Goal: Navigation & Orientation: Go to known website

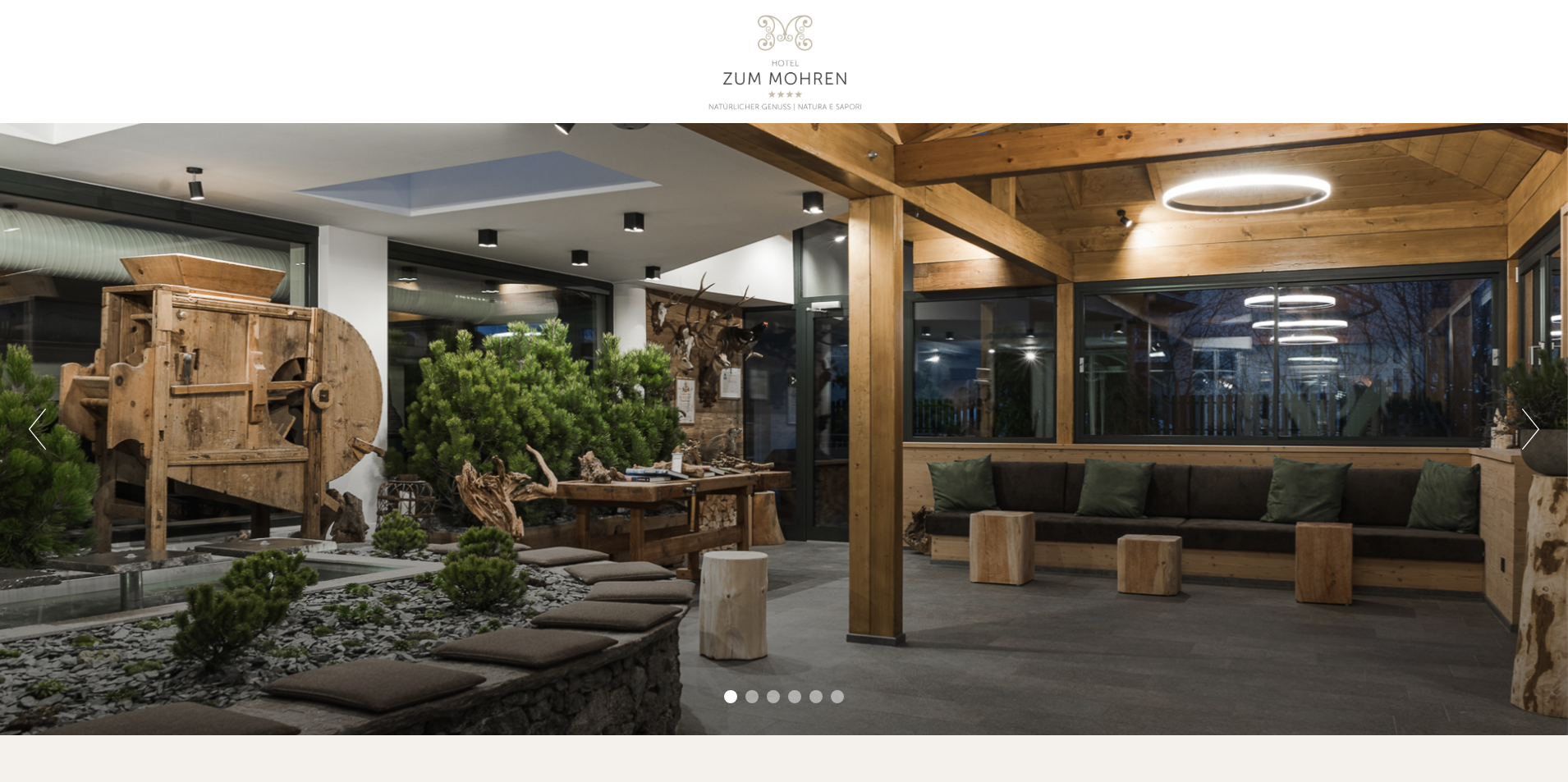
click at [1524, 420] on button "Next" at bounding box center [1530, 430] width 17 height 41
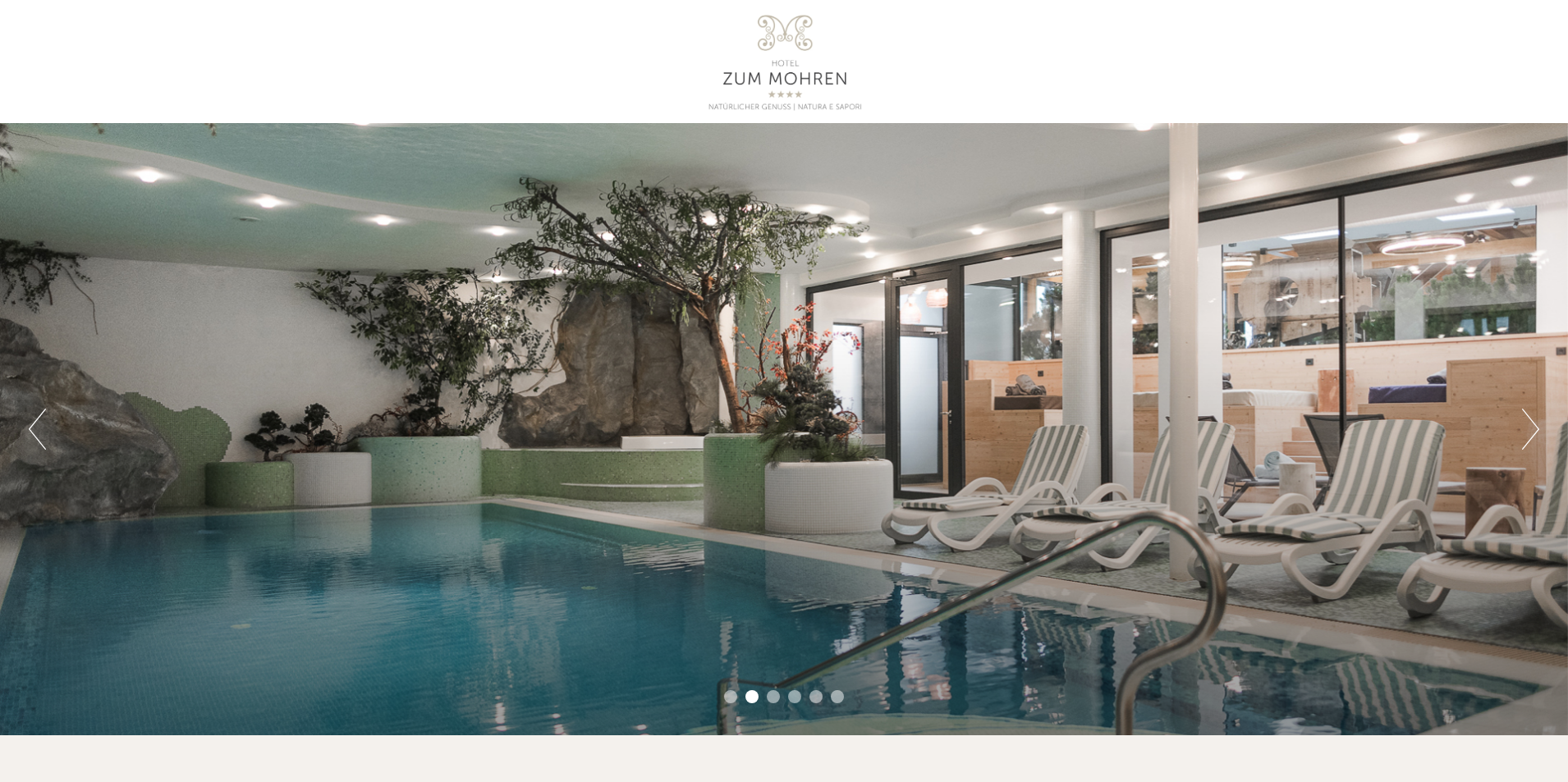
click at [1524, 420] on button "Next" at bounding box center [1530, 430] width 17 height 41
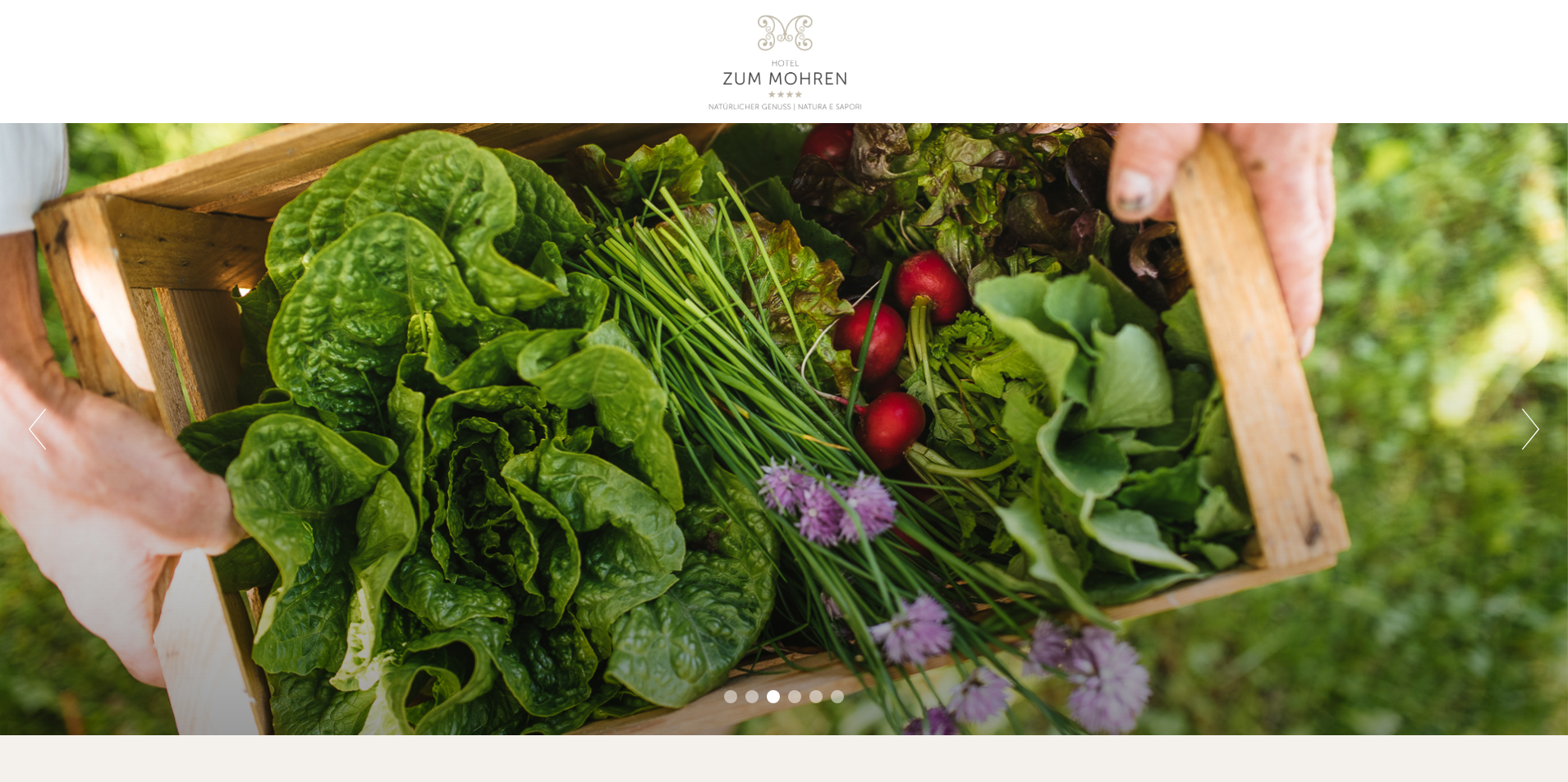
click at [1524, 420] on button "Next" at bounding box center [1530, 430] width 17 height 41
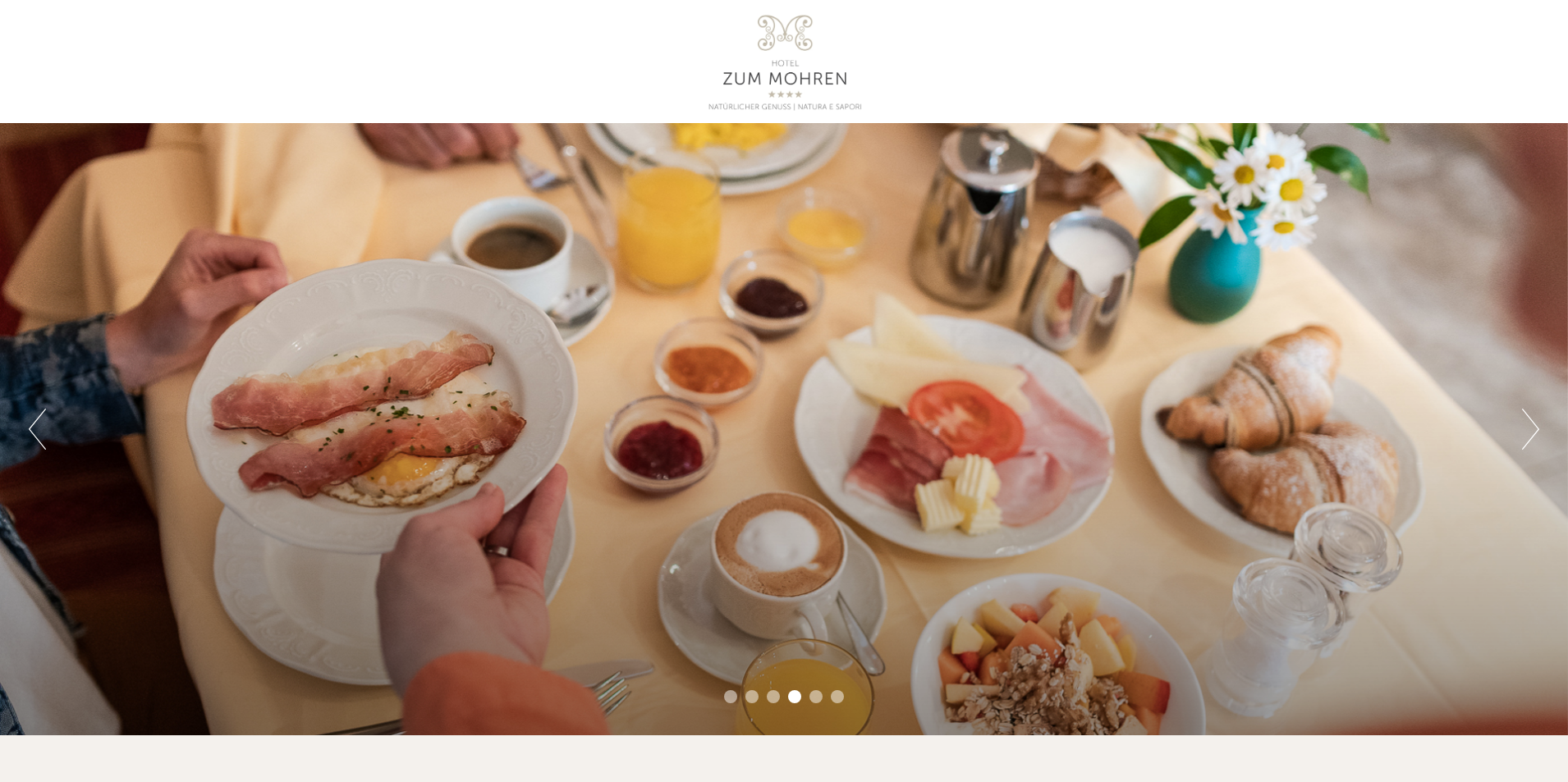
click at [1524, 420] on button "Next" at bounding box center [1530, 430] width 17 height 41
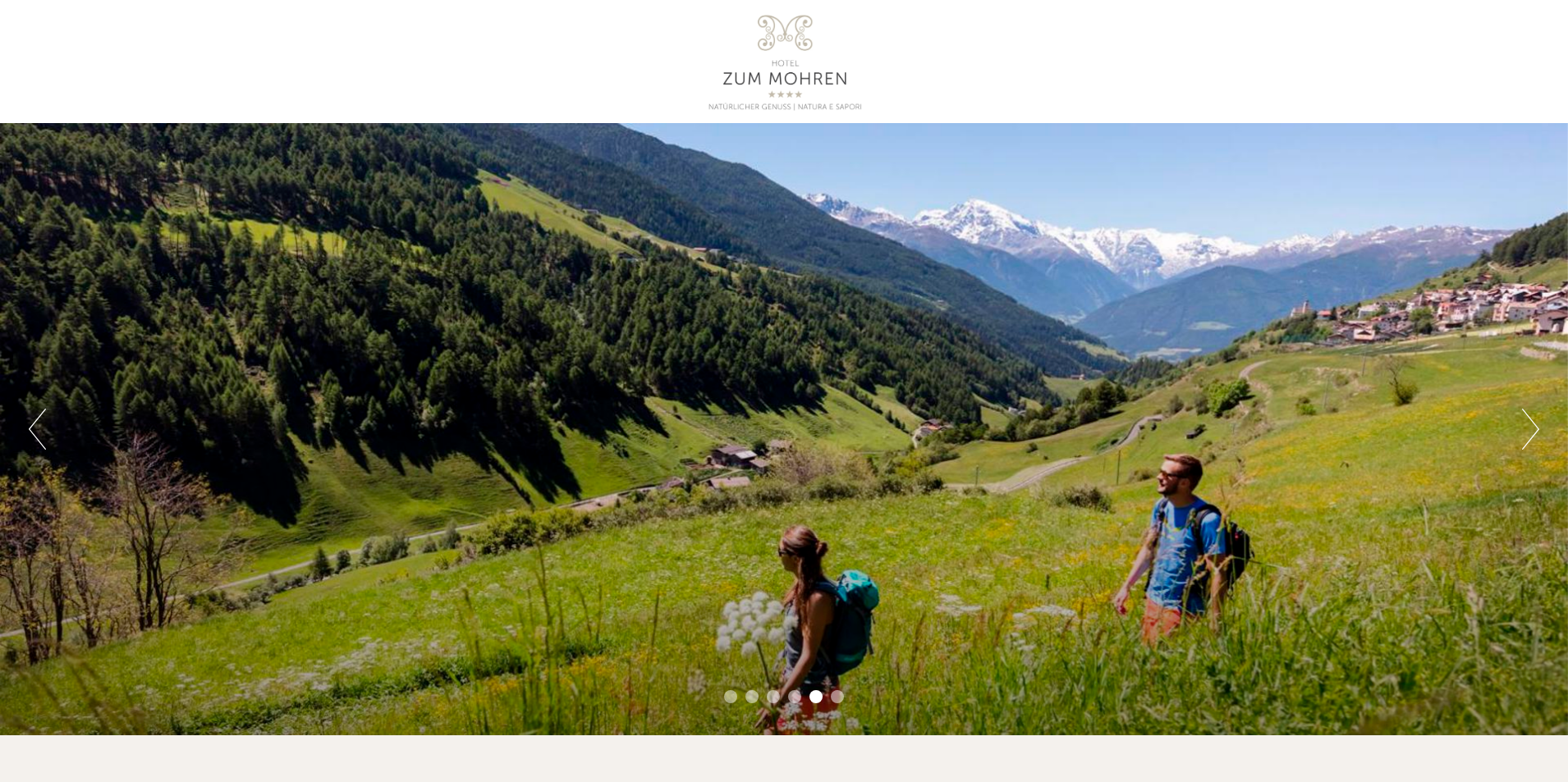
click at [1523, 420] on button "Next" at bounding box center [1530, 430] width 17 height 41
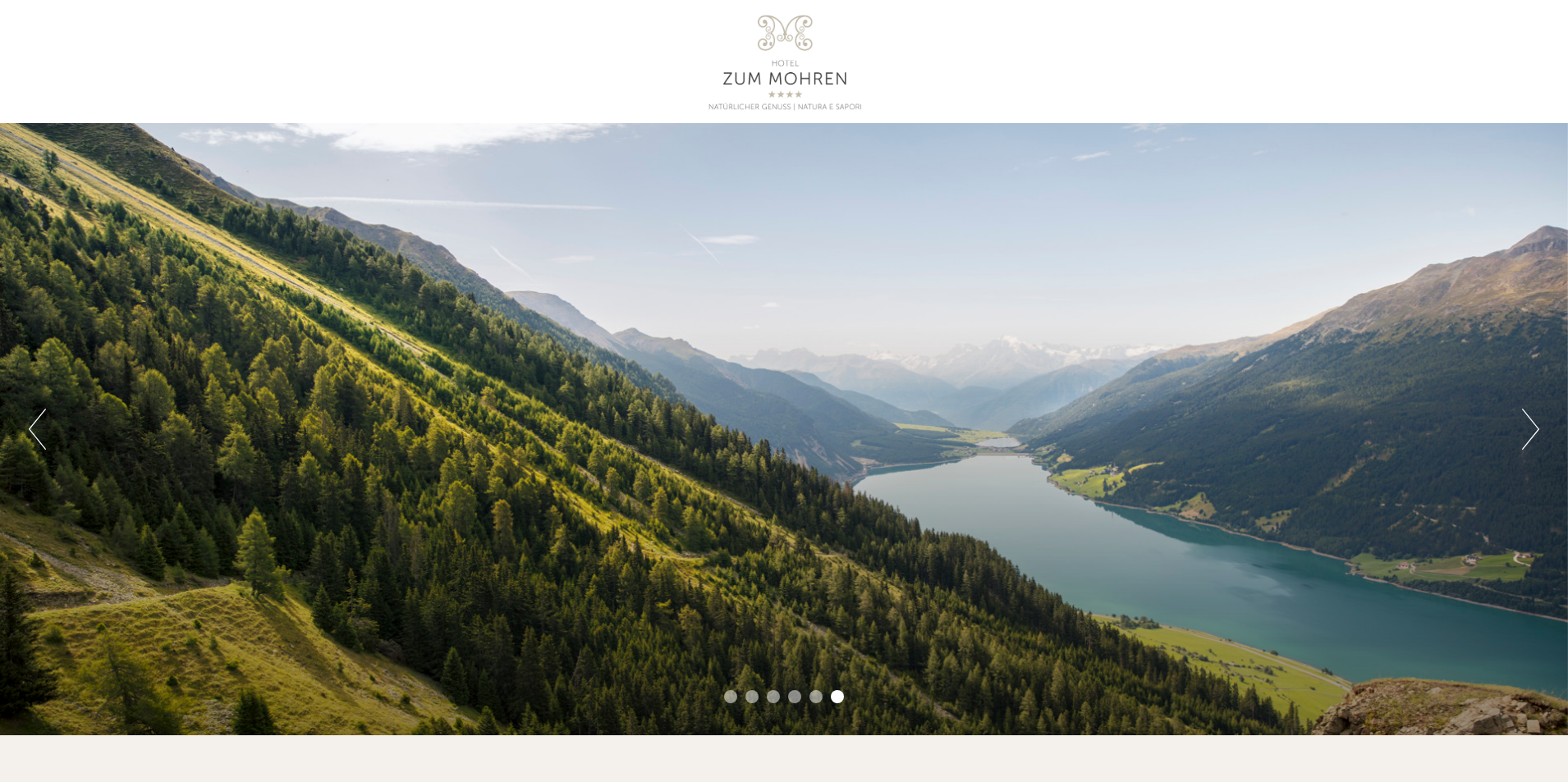
click at [1523, 420] on button "Next" at bounding box center [1530, 430] width 17 height 41
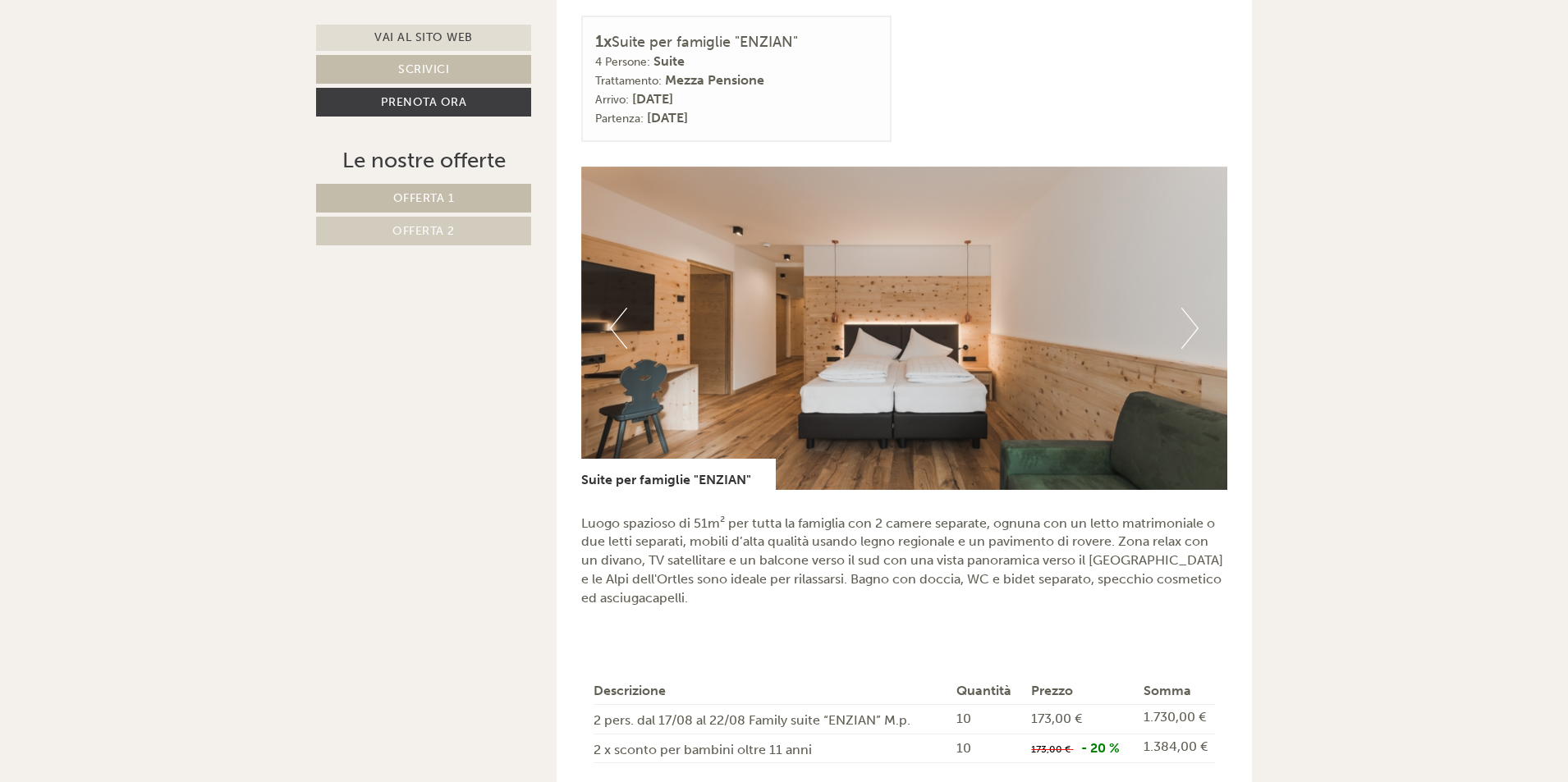
scroll to position [1149, 0]
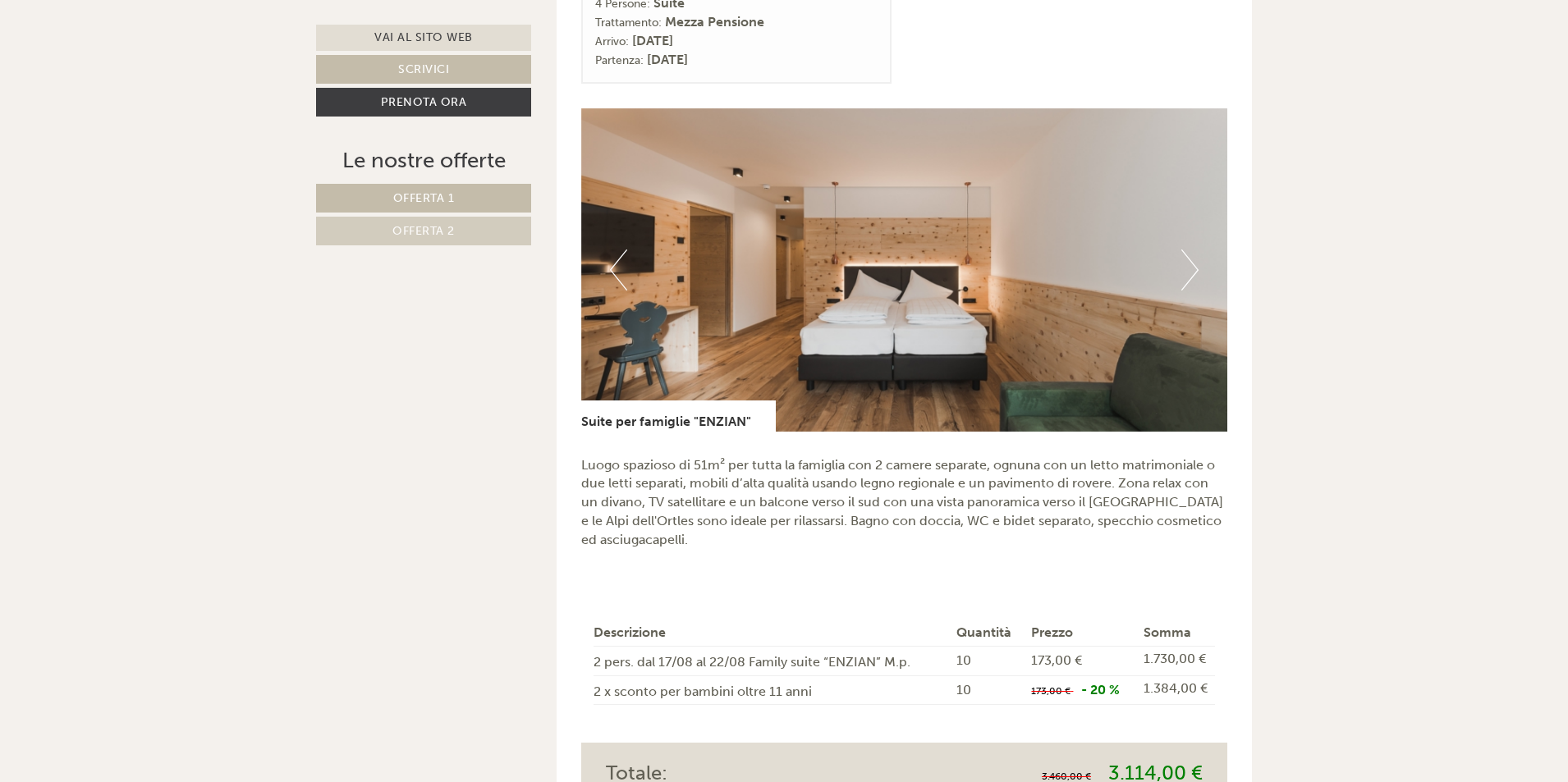
click at [1193, 250] on button "Next" at bounding box center [1190, 270] width 17 height 41
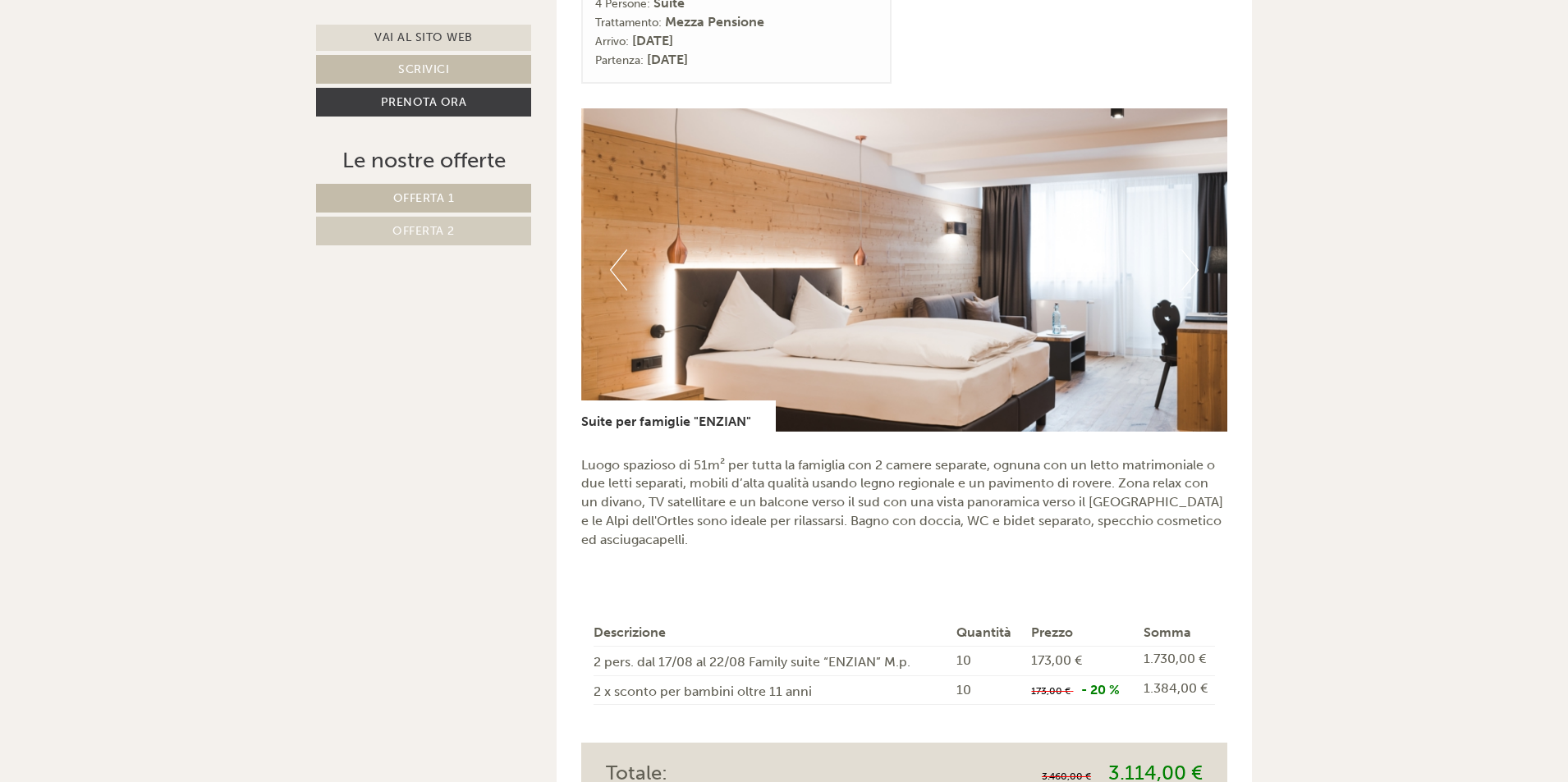
click at [1193, 250] on button "Next" at bounding box center [1190, 270] width 17 height 41
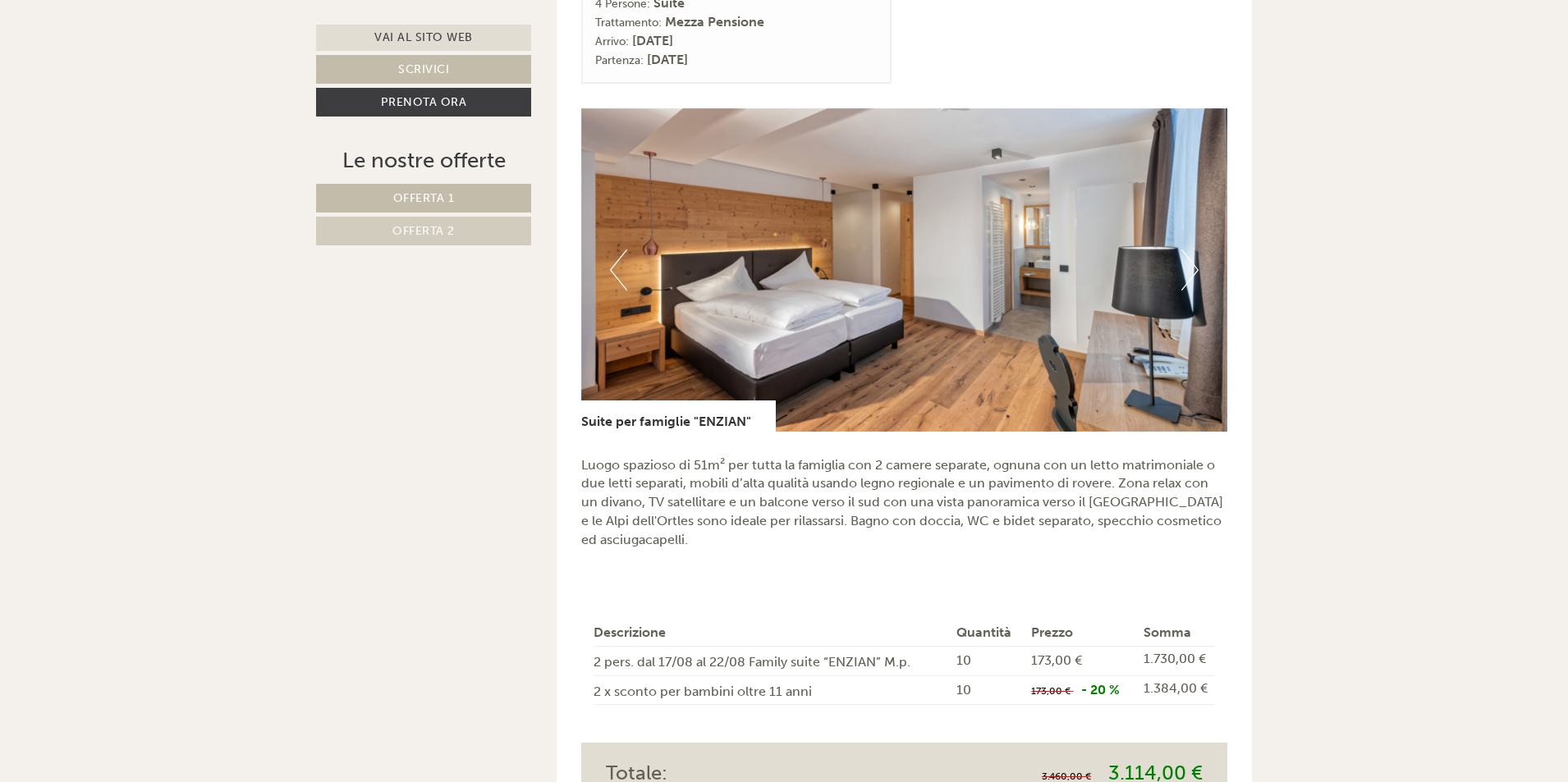
click at [1193, 250] on button "Next" at bounding box center [1190, 270] width 17 height 41
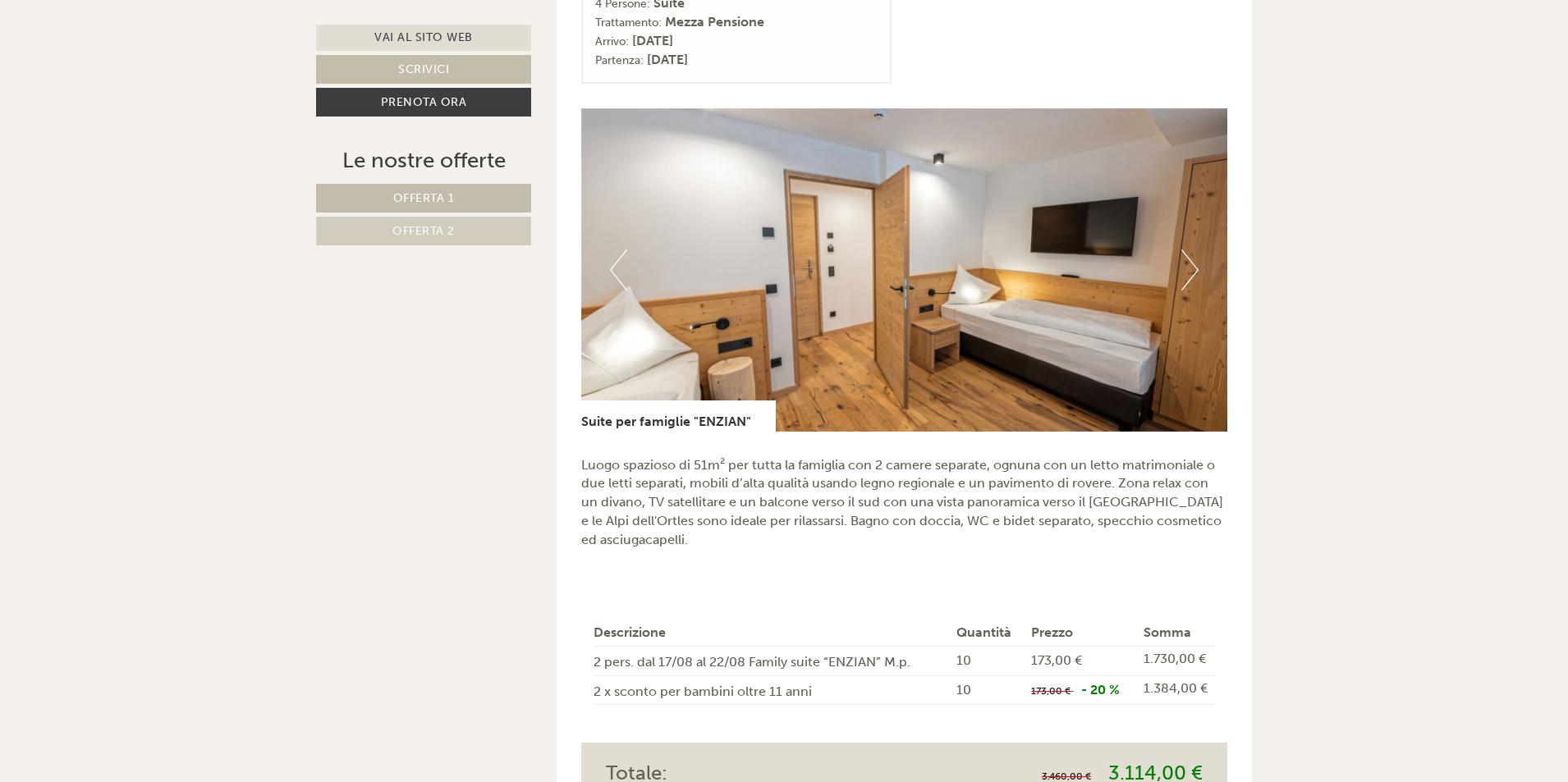
click at [1193, 250] on button "Next" at bounding box center [1190, 270] width 17 height 41
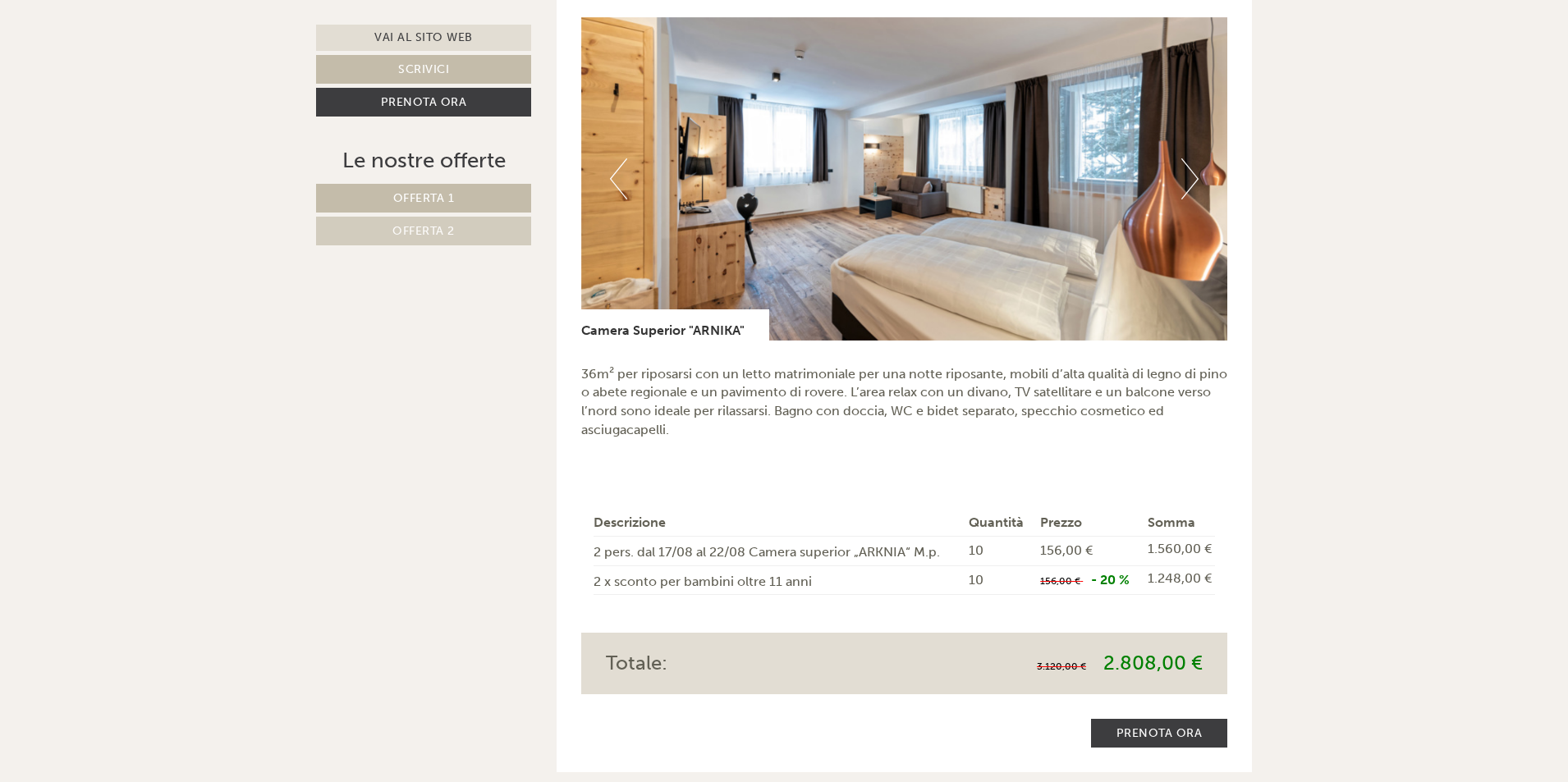
scroll to position [2298, 0]
click at [1185, 158] on button "Next" at bounding box center [1190, 178] width 17 height 41
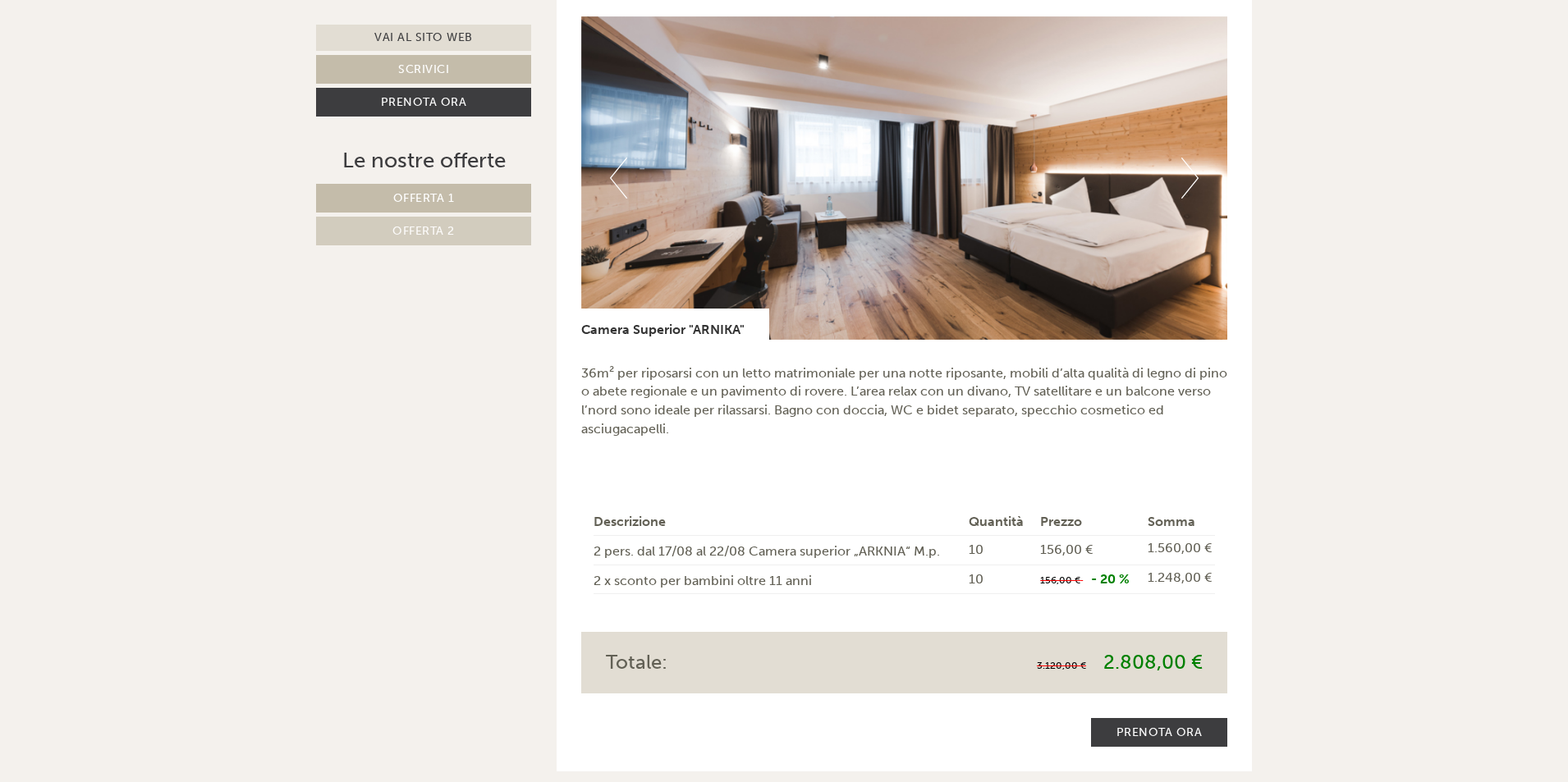
click at [1185, 158] on button "Next" at bounding box center [1190, 178] width 17 height 41
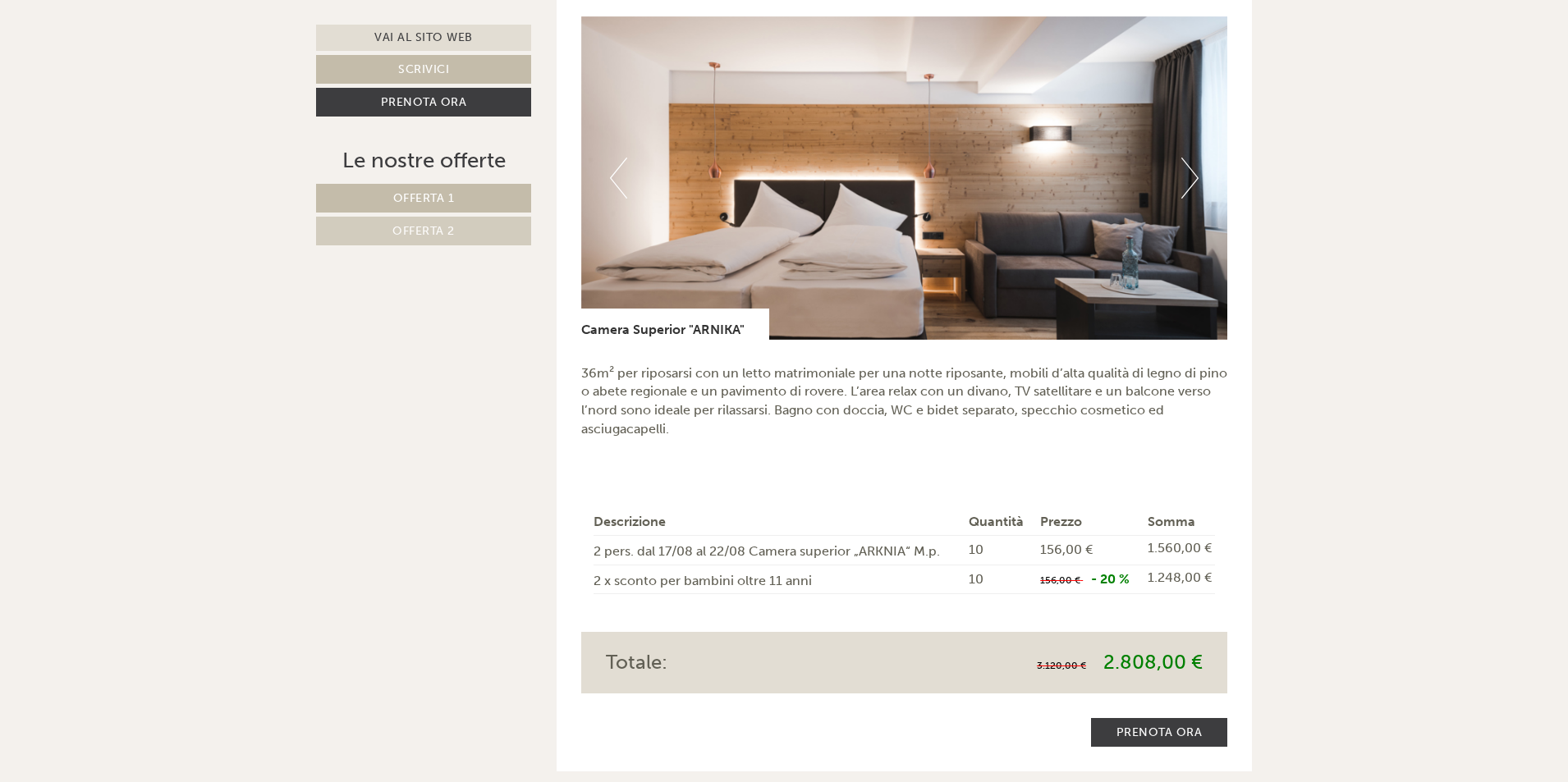
click at [1185, 158] on button "Next" at bounding box center [1190, 178] width 17 height 41
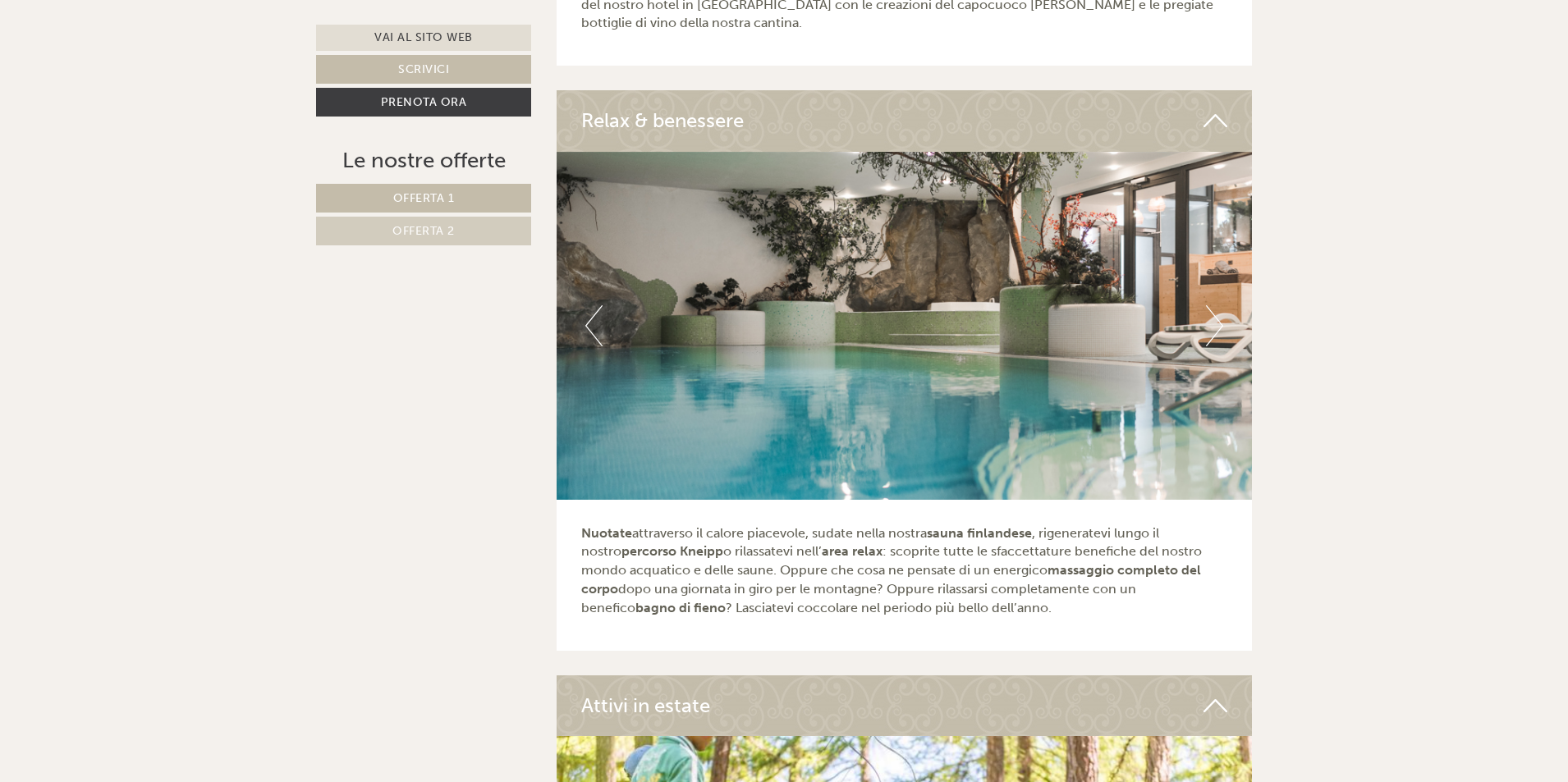
scroll to position [4191, 0]
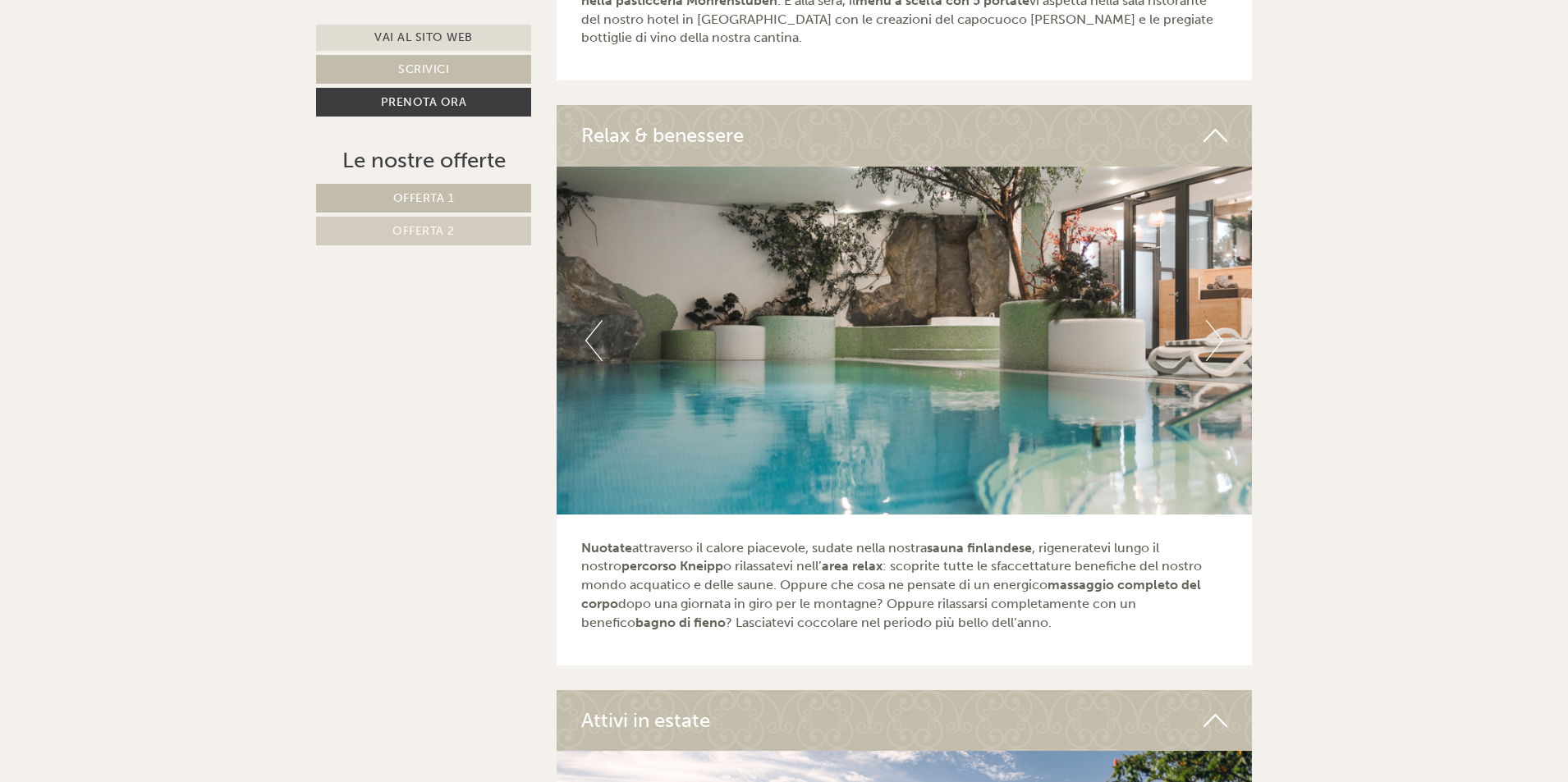
click at [1212, 322] on button "Next" at bounding box center [1215, 340] width 17 height 41
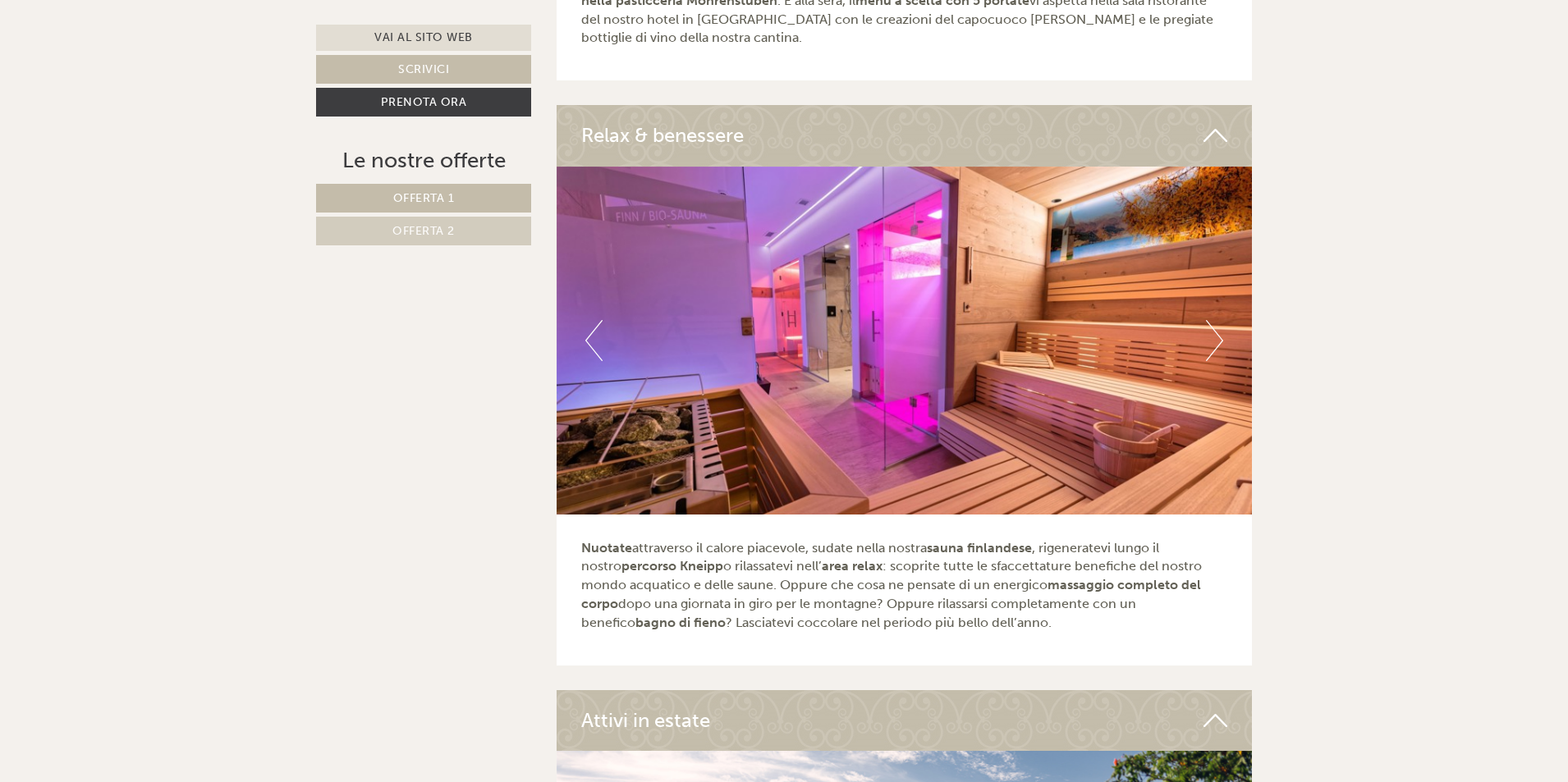
click at [1212, 322] on button "Next" at bounding box center [1215, 340] width 17 height 41
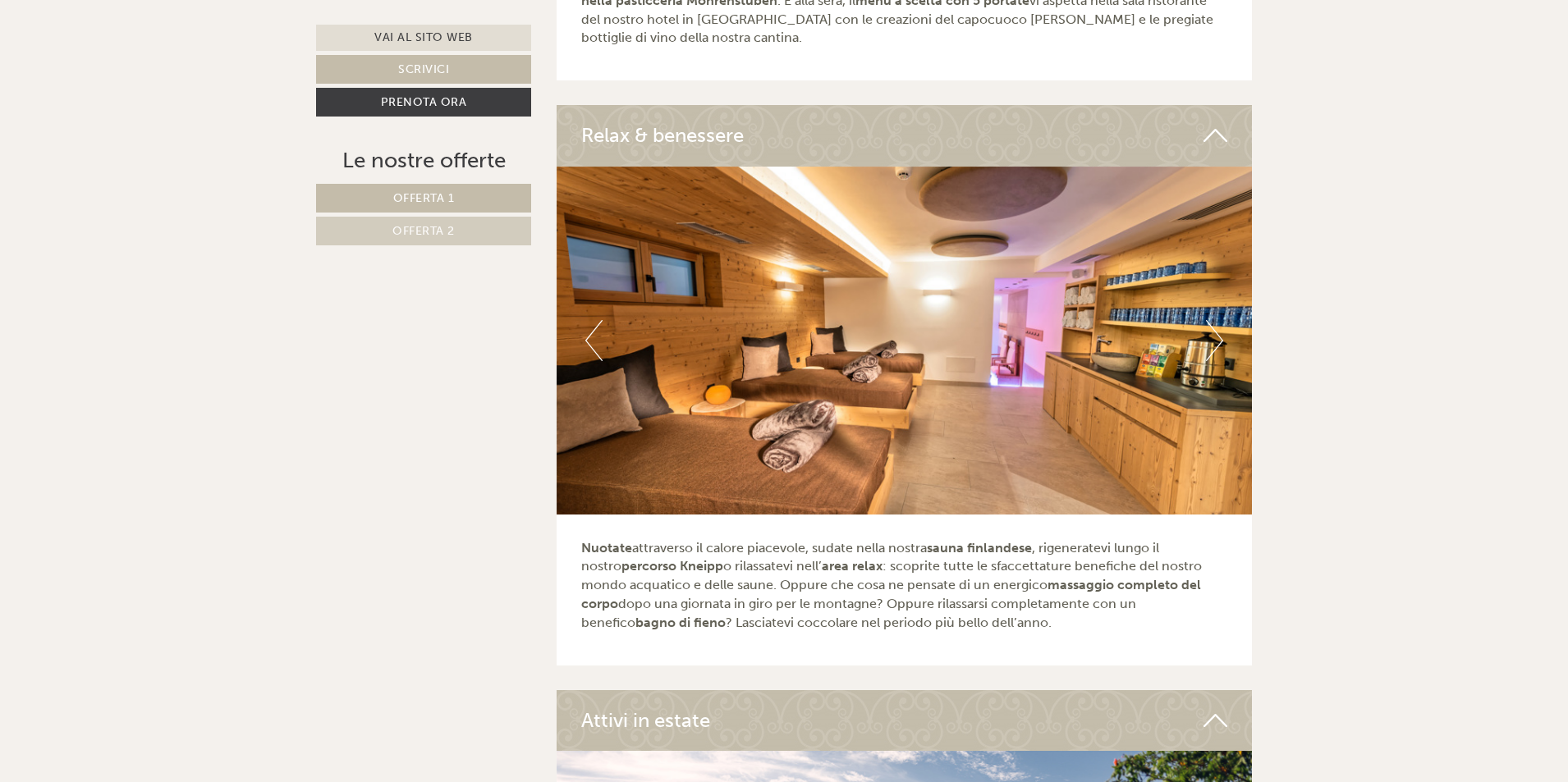
click at [1212, 322] on button "Next" at bounding box center [1215, 340] width 17 height 41
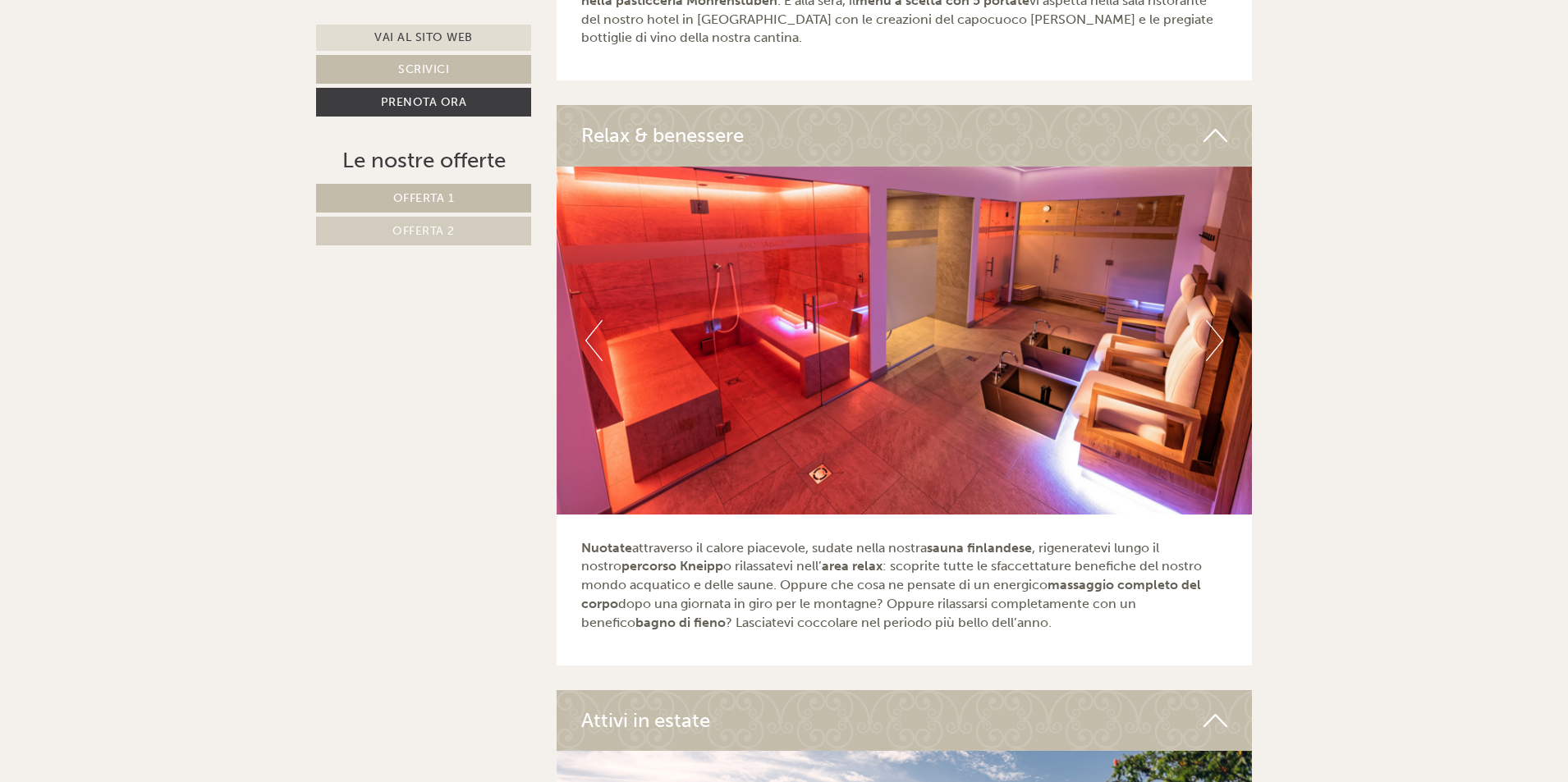
click at [1212, 322] on button "Next" at bounding box center [1215, 340] width 17 height 41
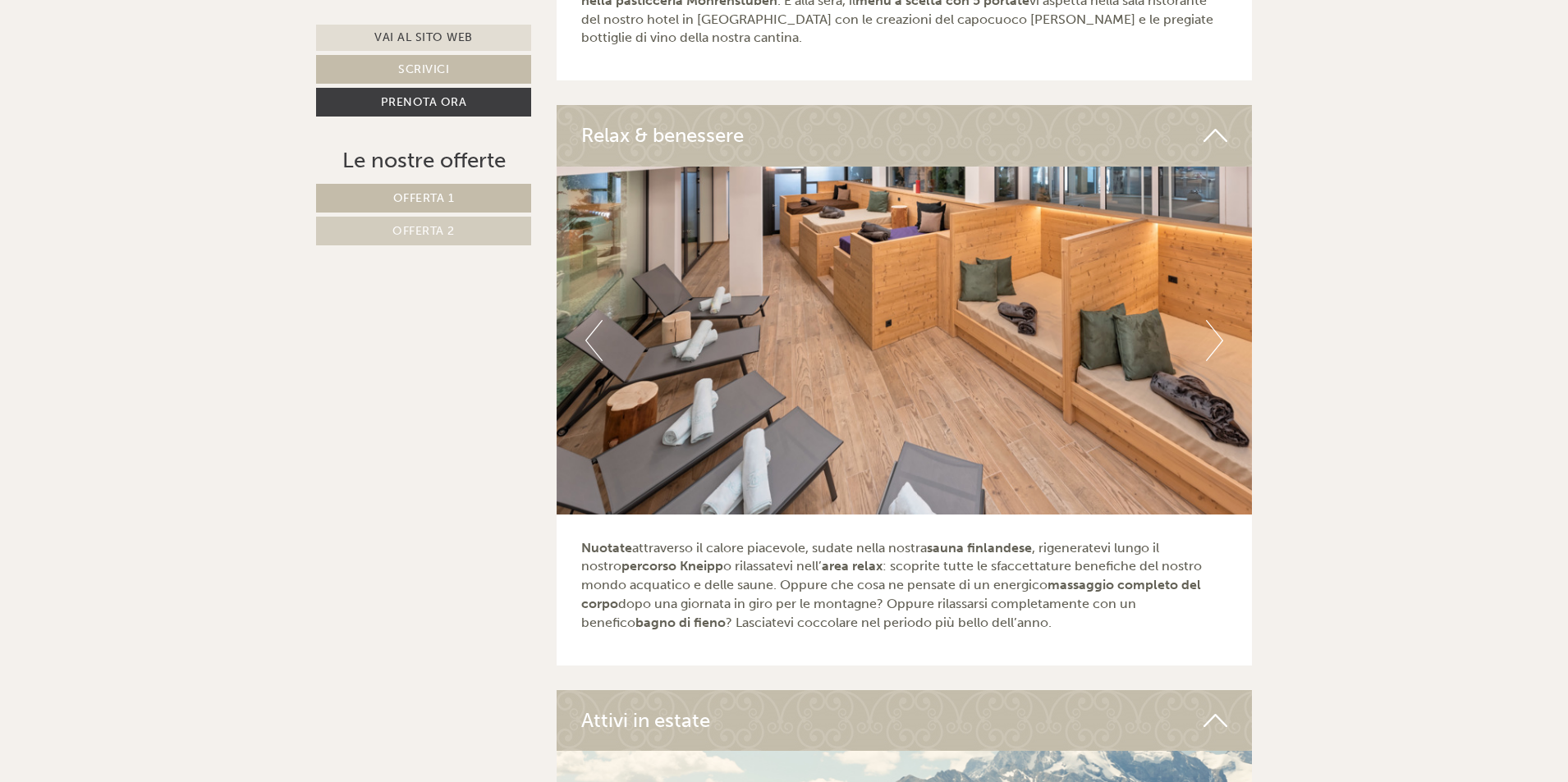
click at [1212, 322] on button "Next" at bounding box center [1215, 340] width 17 height 41
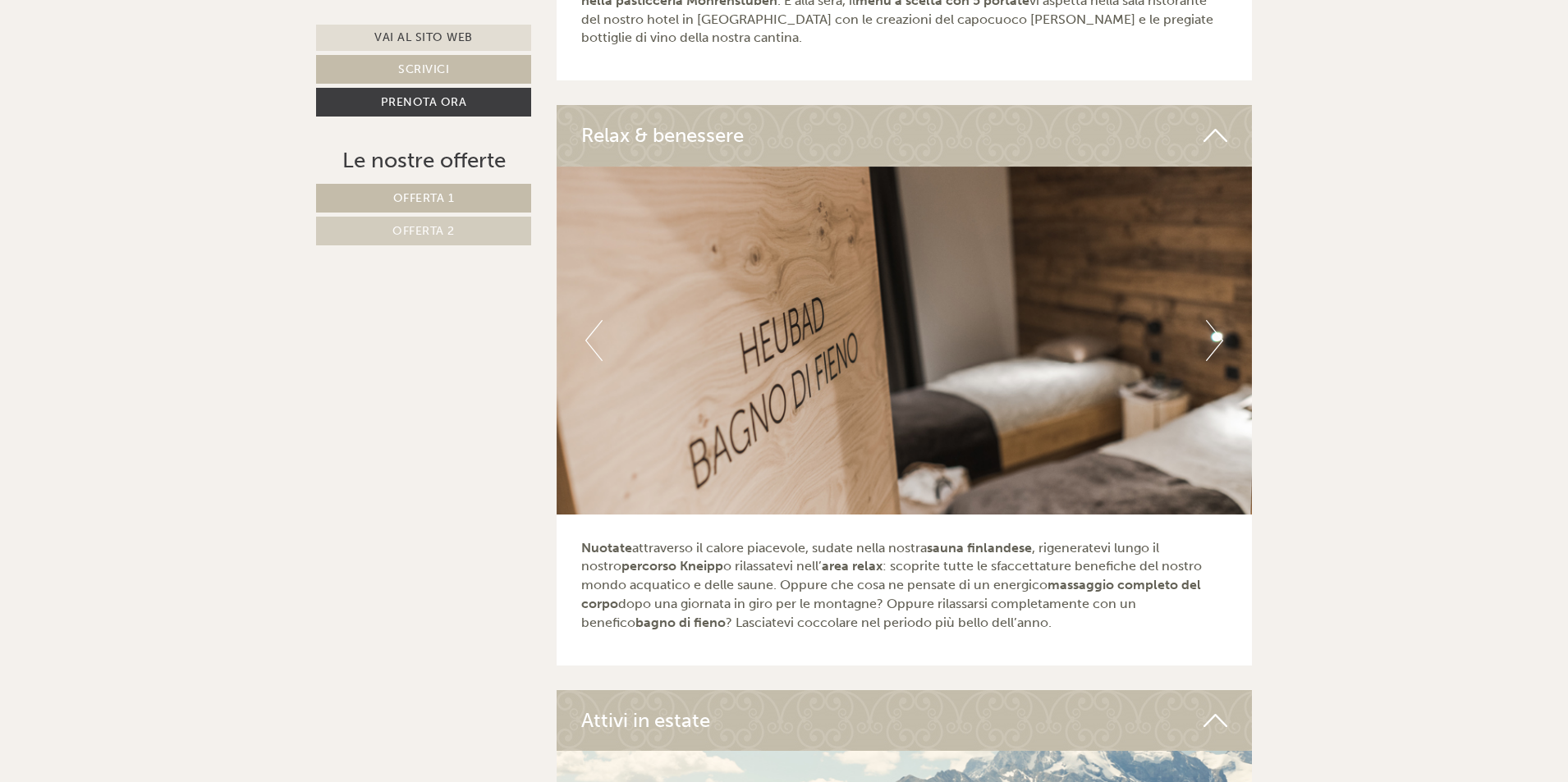
click at [1212, 322] on button "Next" at bounding box center [1215, 340] width 17 height 41
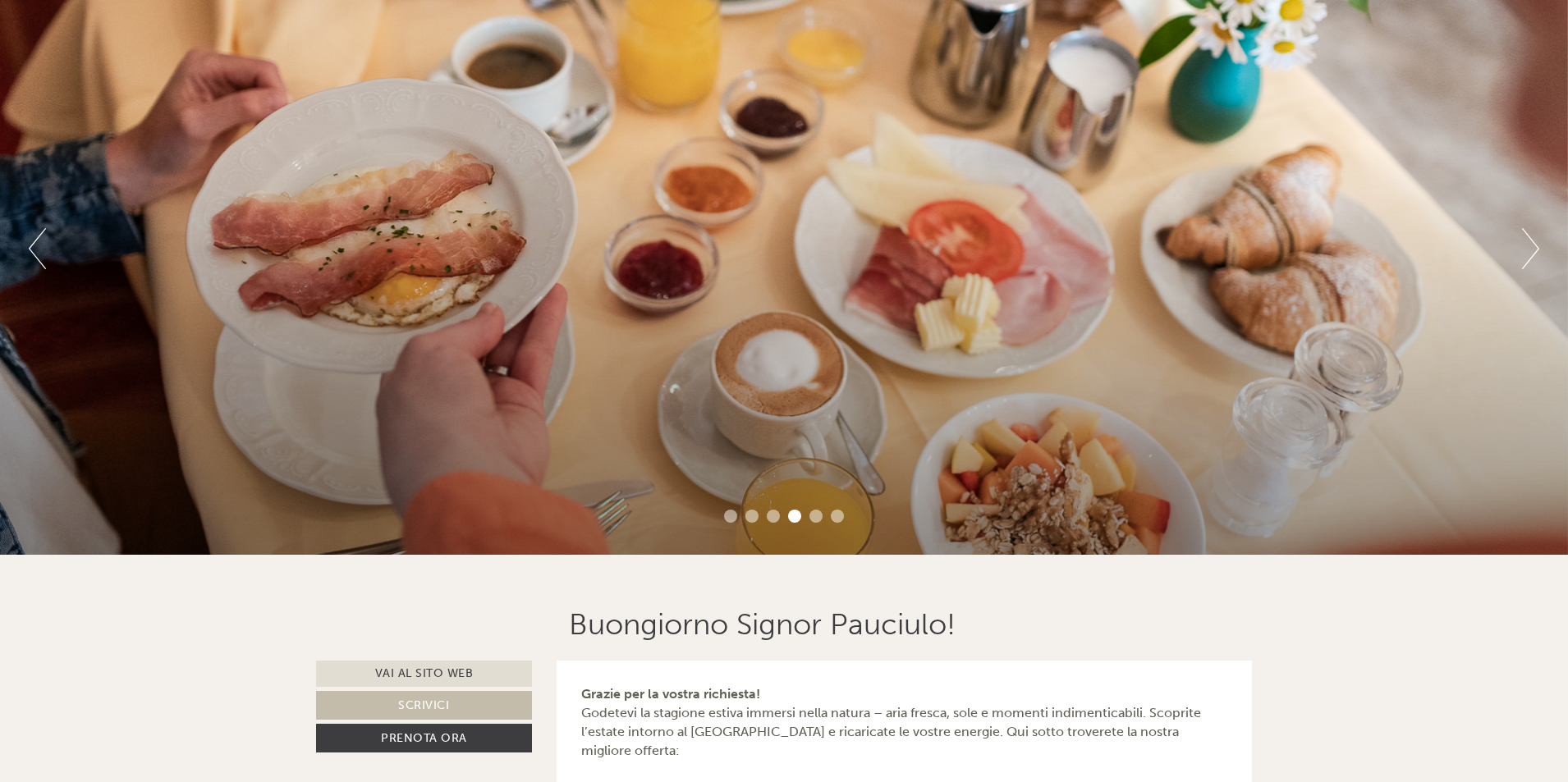
scroll to position [0, 0]
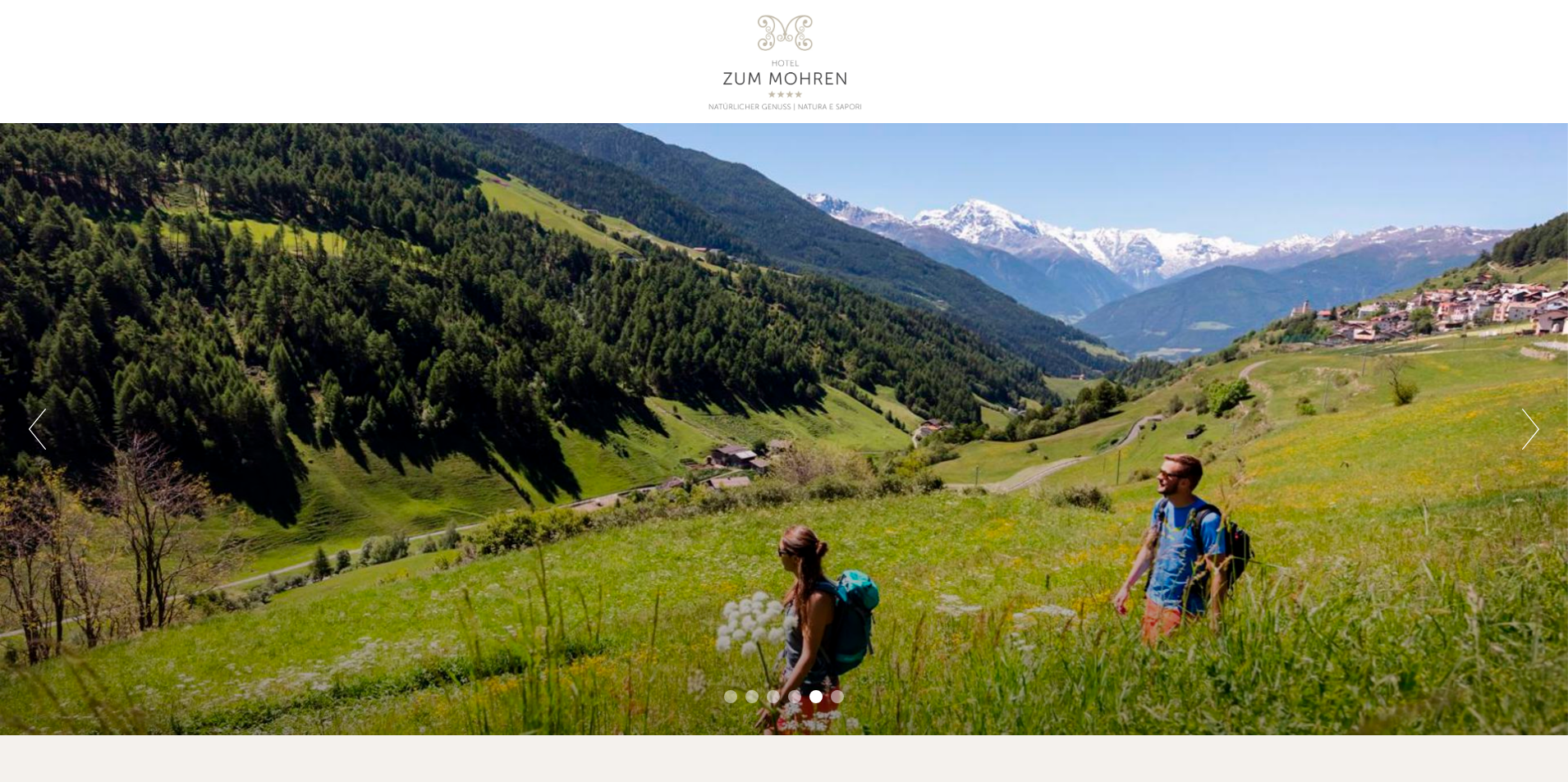
click at [1526, 411] on button "Next" at bounding box center [1530, 430] width 17 height 41
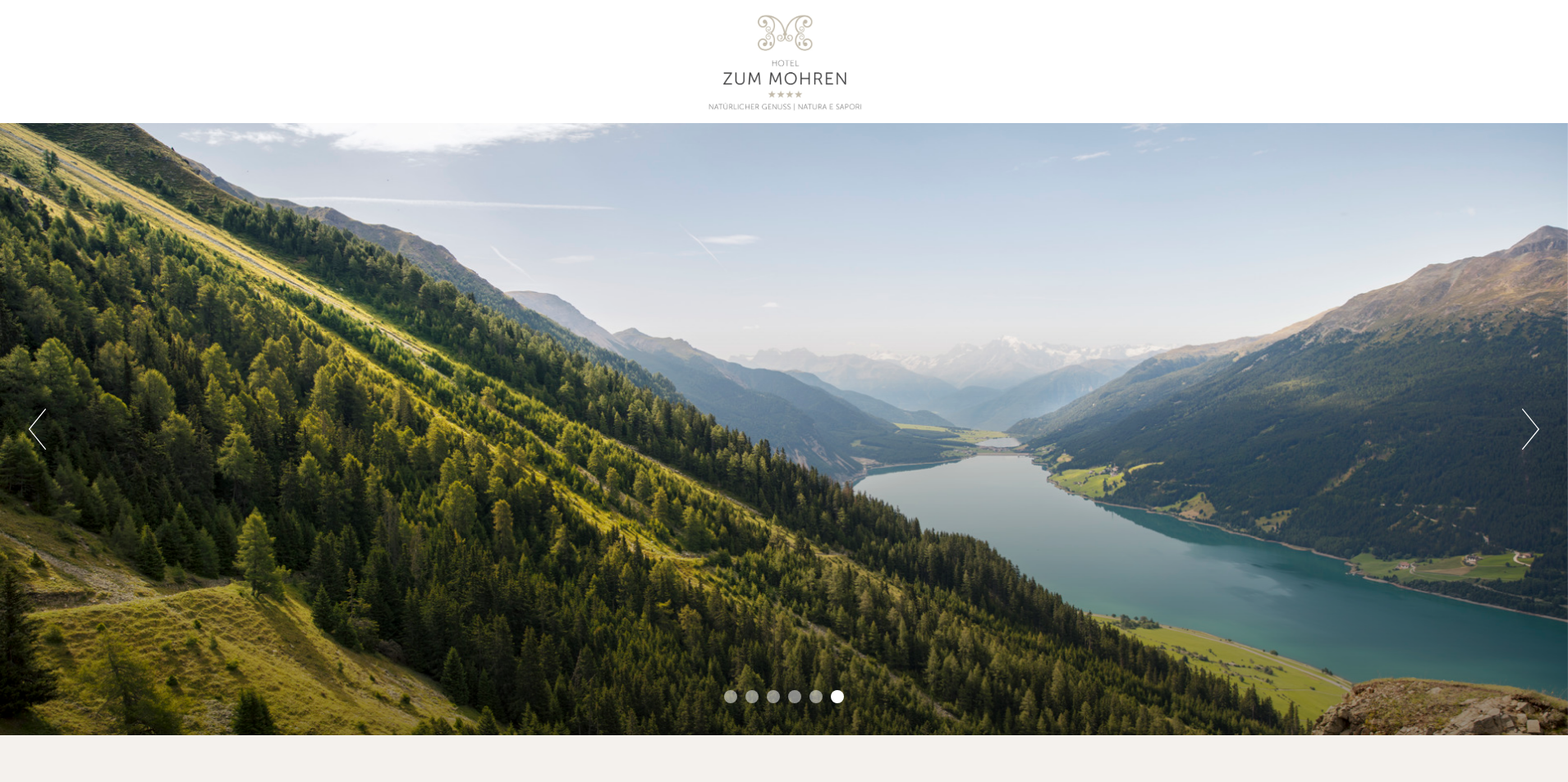
click at [1526, 411] on button "Next" at bounding box center [1530, 430] width 17 height 41
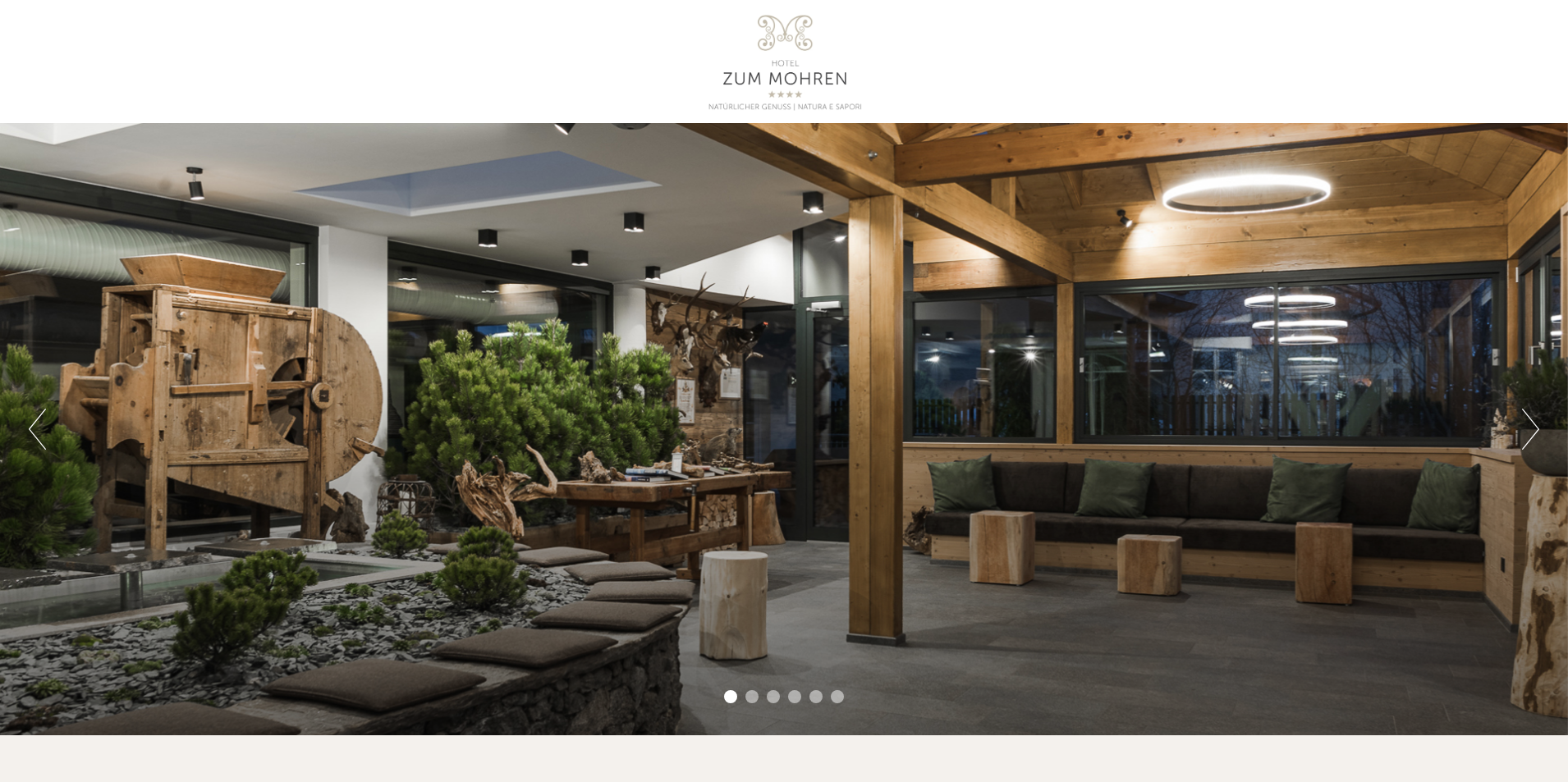
click at [1526, 411] on button "Next" at bounding box center [1530, 430] width 17 height 41
click at [1527, 428] on button "Next" at bounding box center [1530, 430] width 17 height 41
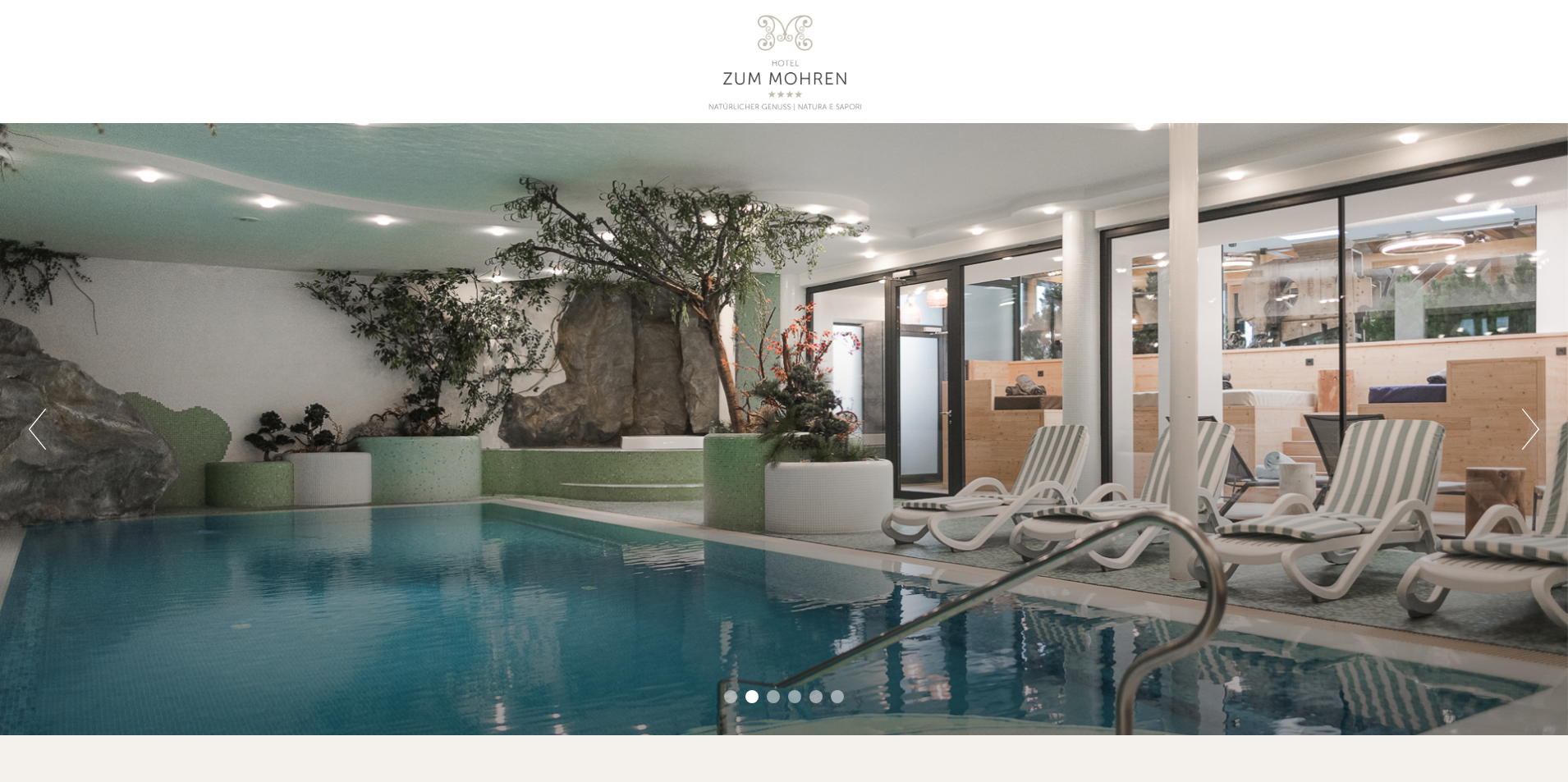
click at [1527, 428] on button "Next" at bounding box center [1530, 430] width 17 height 41
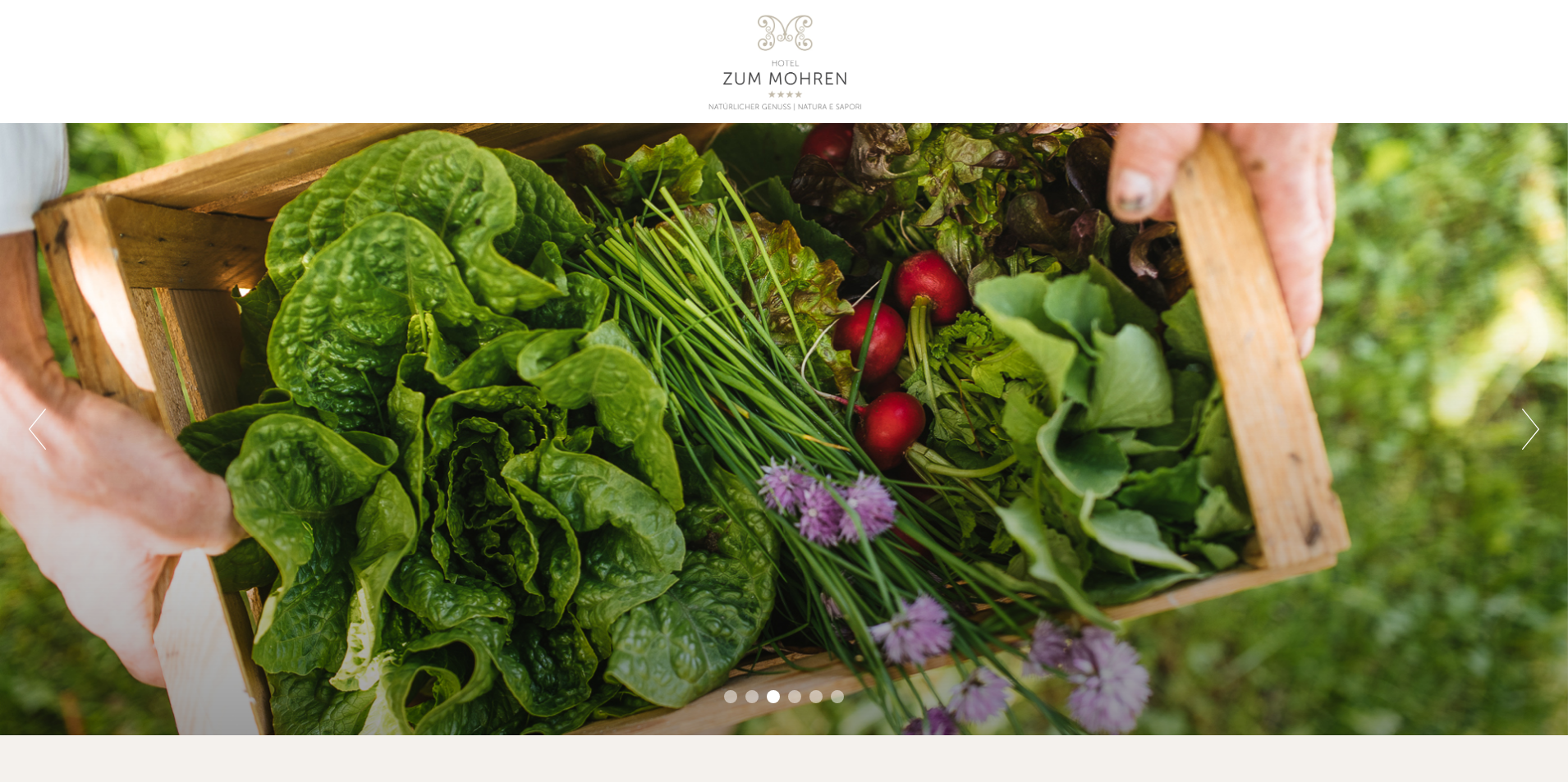
click at [1527, 428] on button "Next" at bounding box center [1530, 430] width 17 height 41
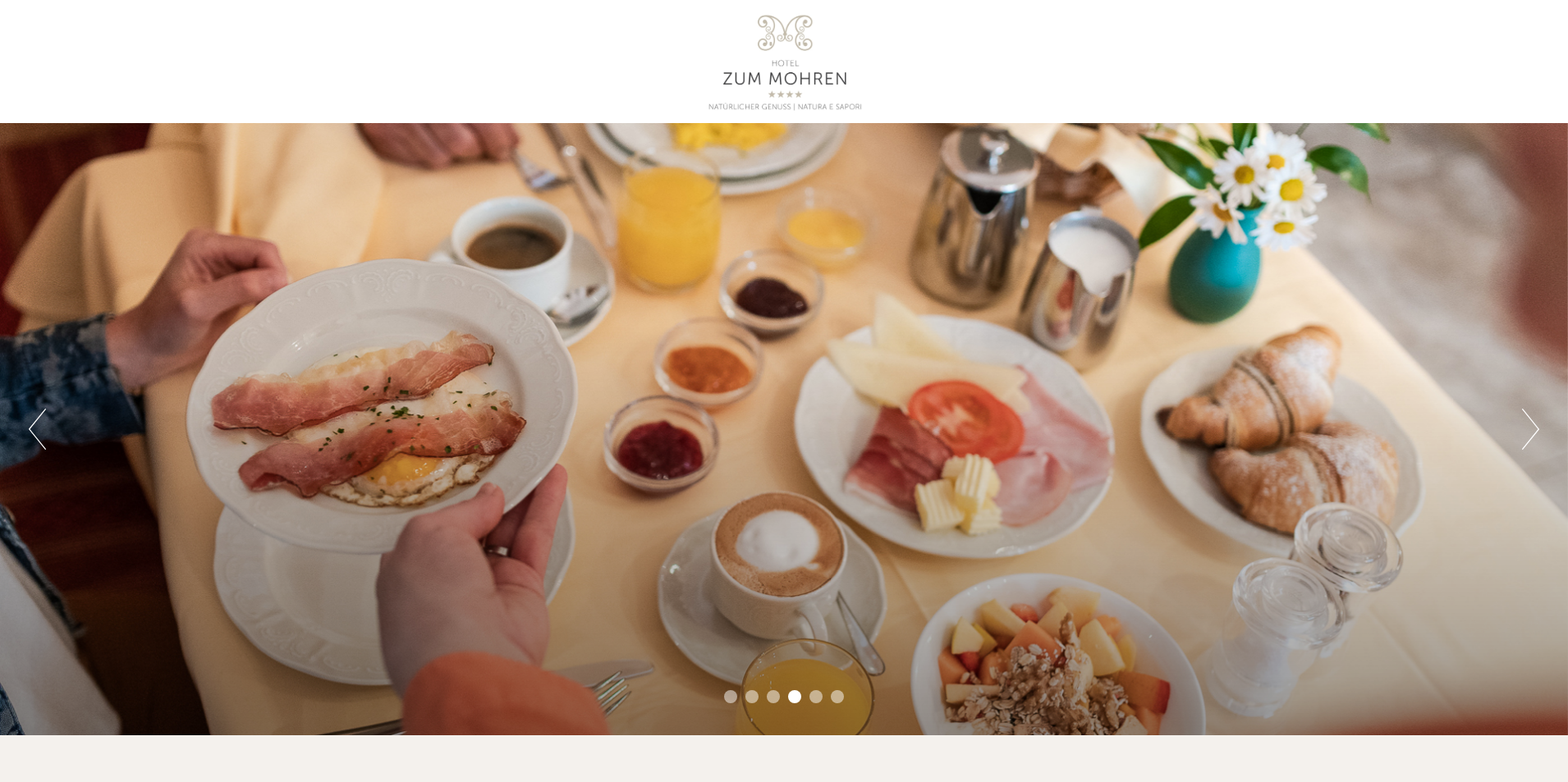
click at [1527, 428] on button "Next" at bounding box center [1530, 430] width 17 height 41
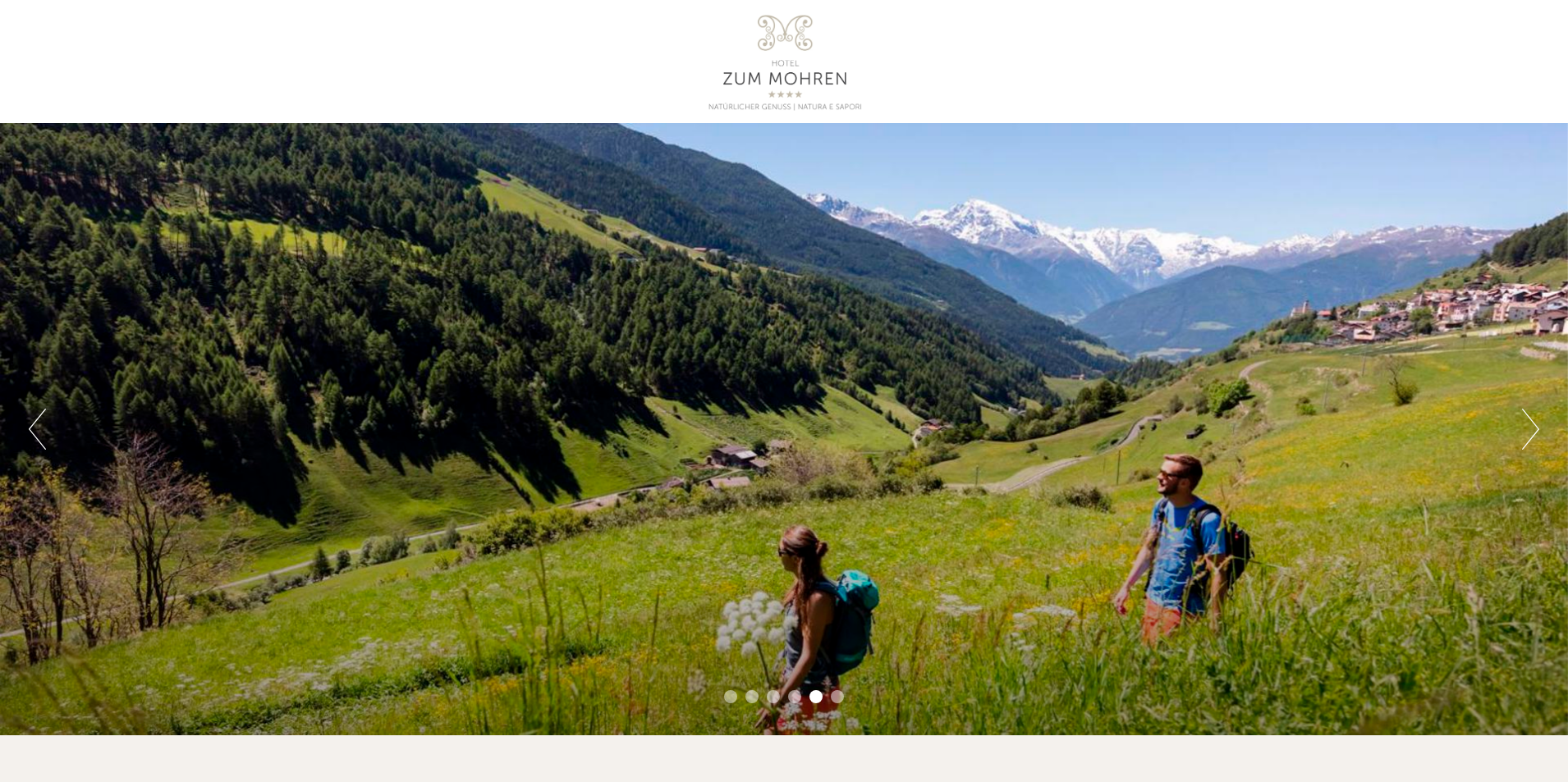
click at [1527, 428] on button "Next" at bounding box center [1530, 430] width 17 height 41
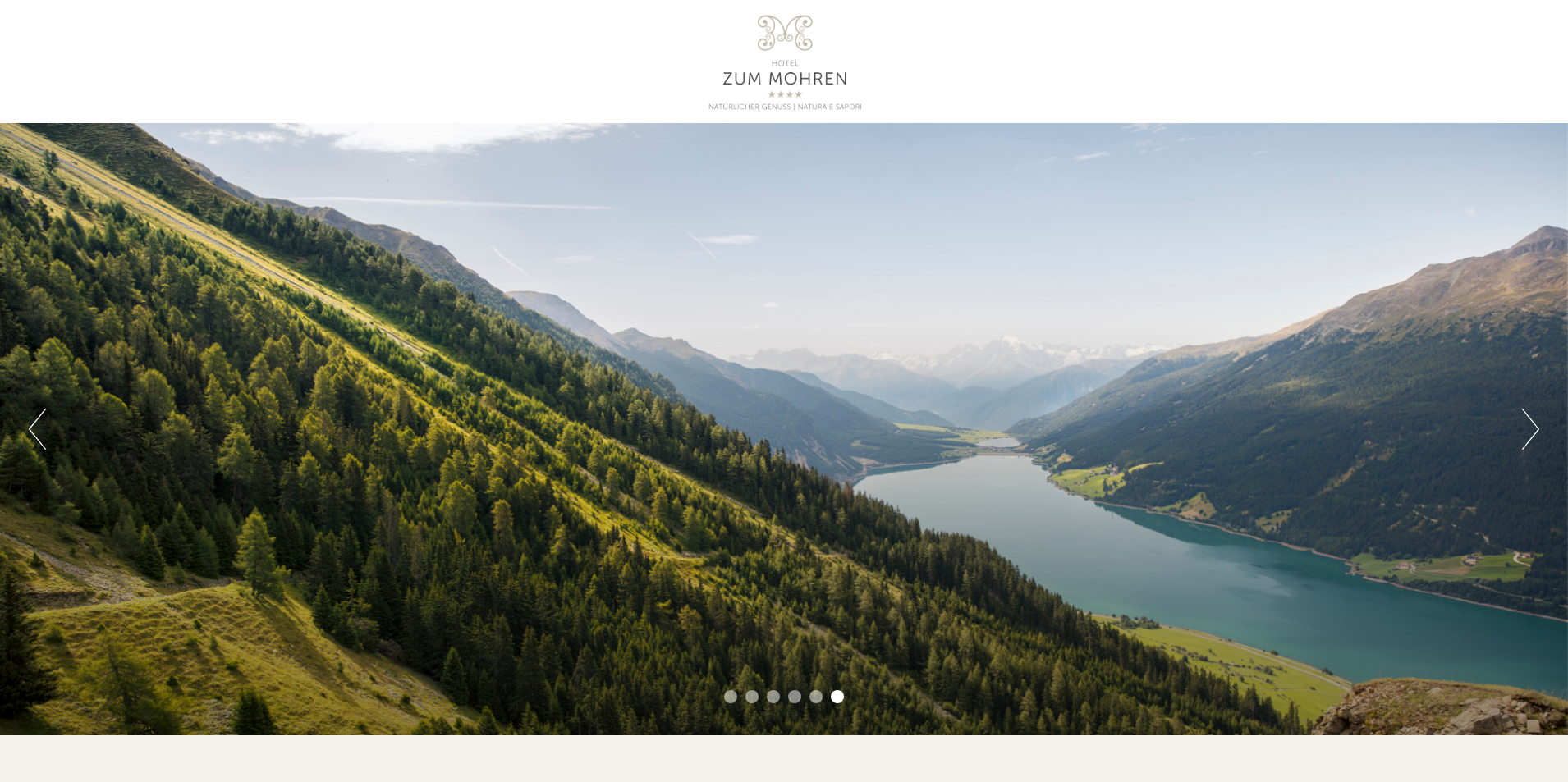
click at [1527, 428] on button "Next" at bounding box center [1530, 430] width 17 height 41
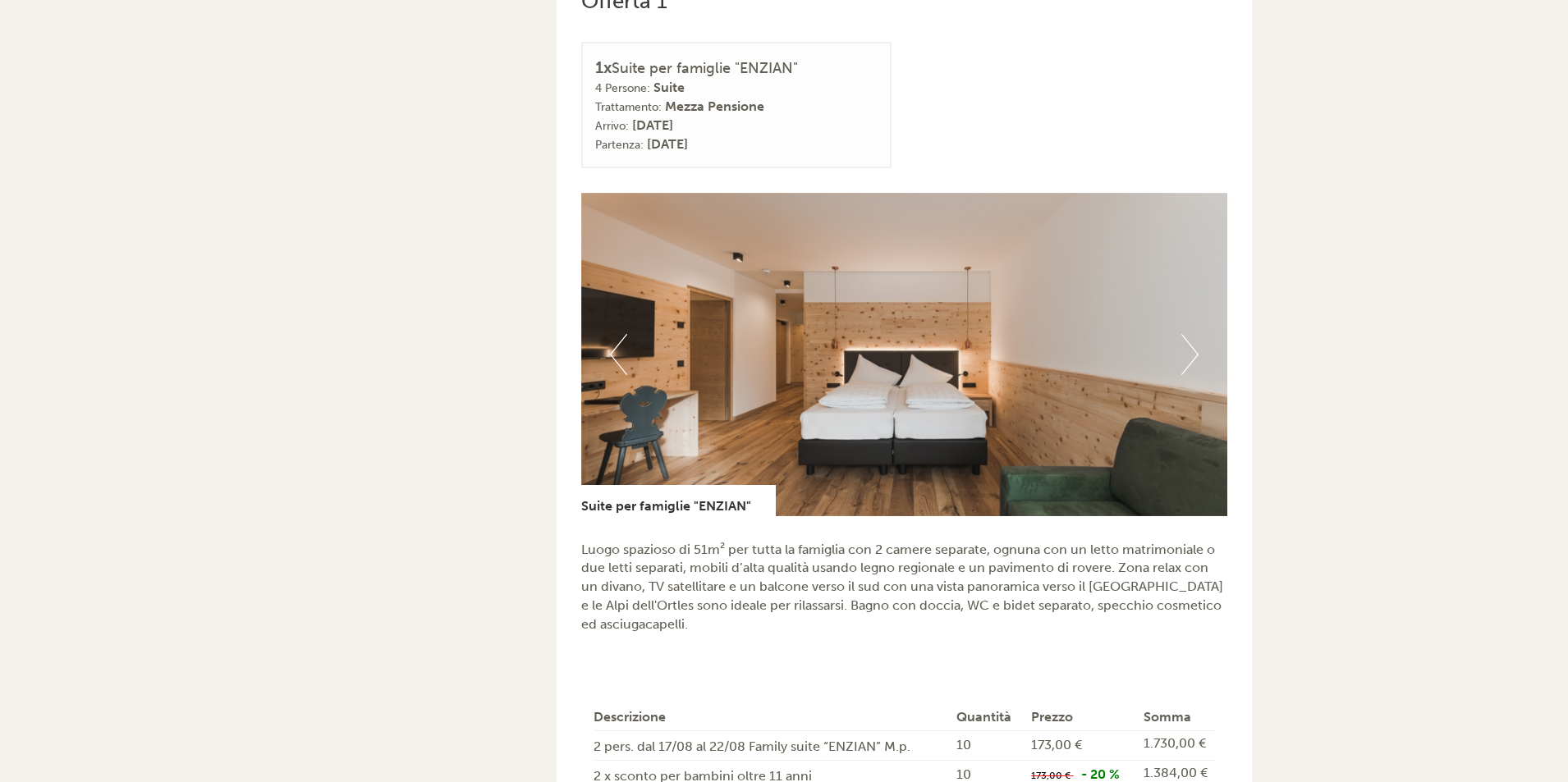
scroll to position [1067, 0]
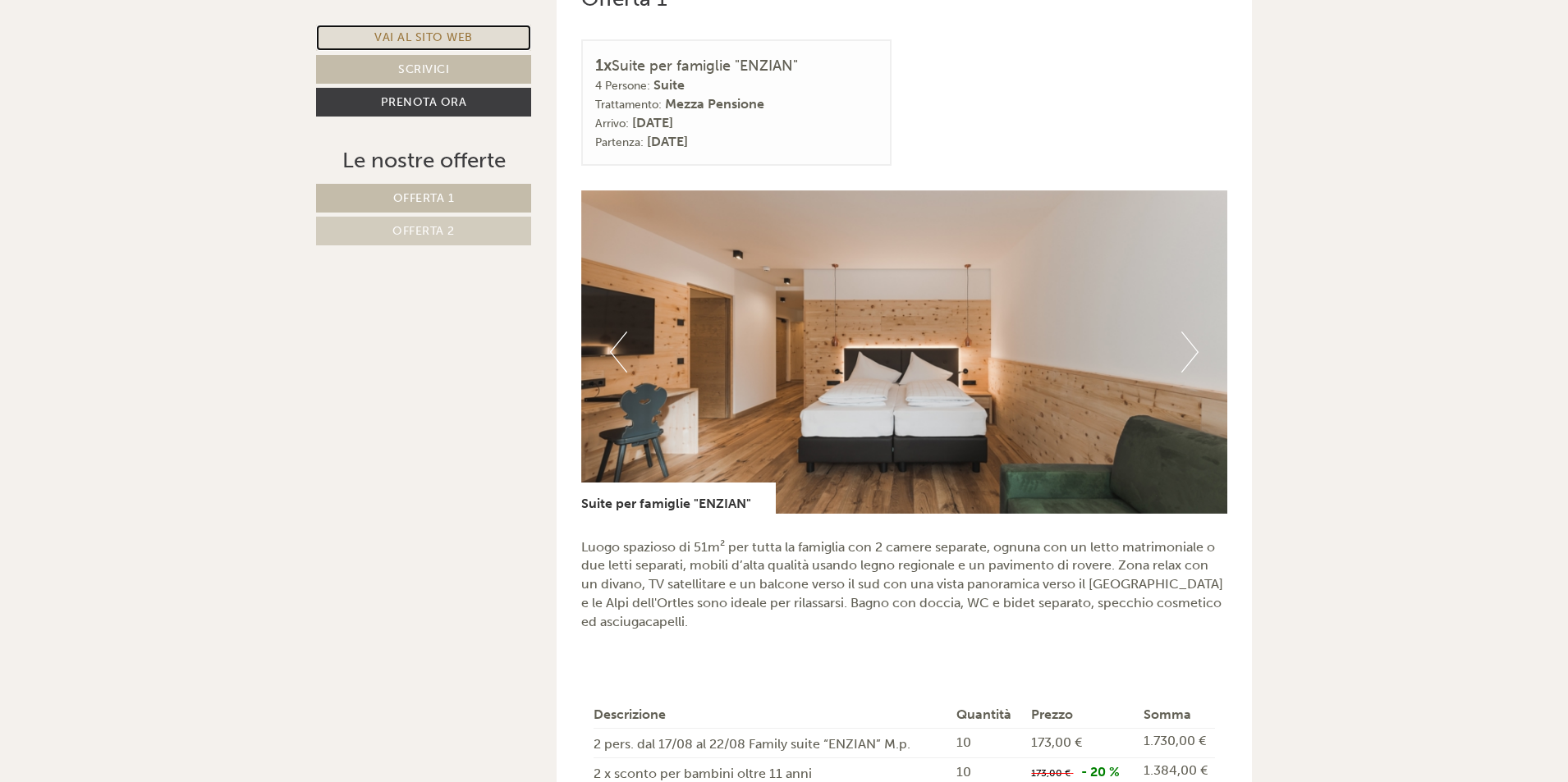
click at [449, 36] on link "Vai al sito web" at bounding box center [423, 38] width 215 height 27
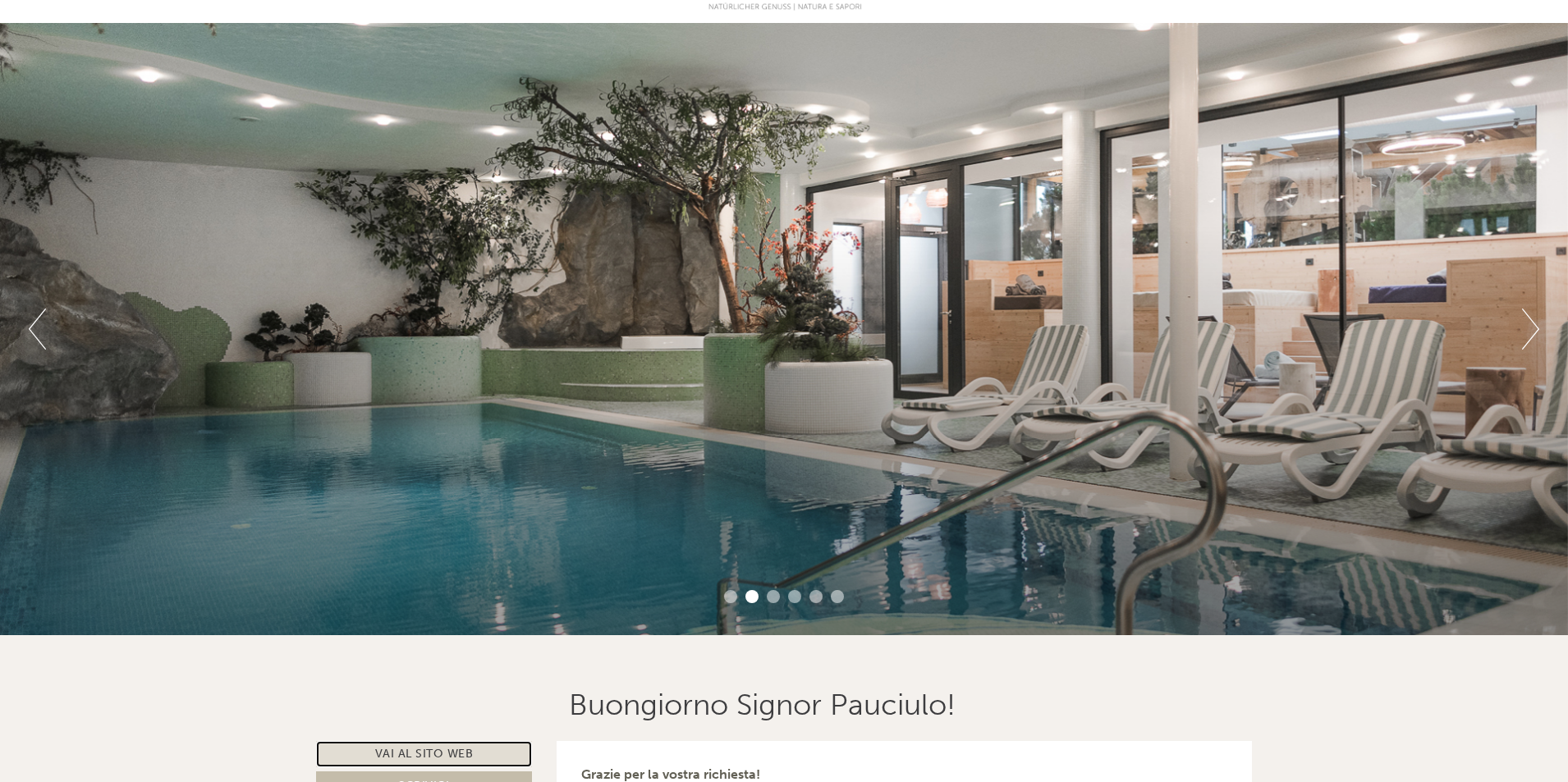
scroll to position [0, 0]
